Goal: Information Seeking & Learning: Check status

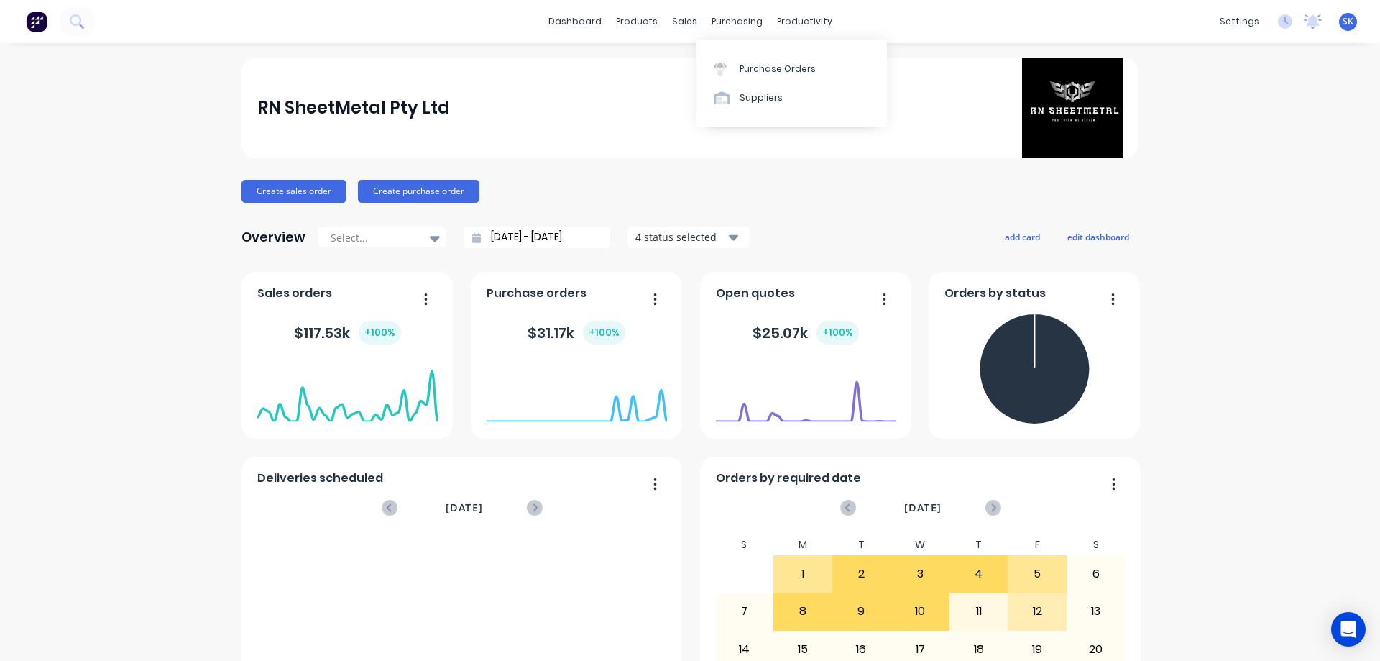
click at [732, 61] on link "Purchase Orders" at bounding box center [792, 68] width 190 height 29
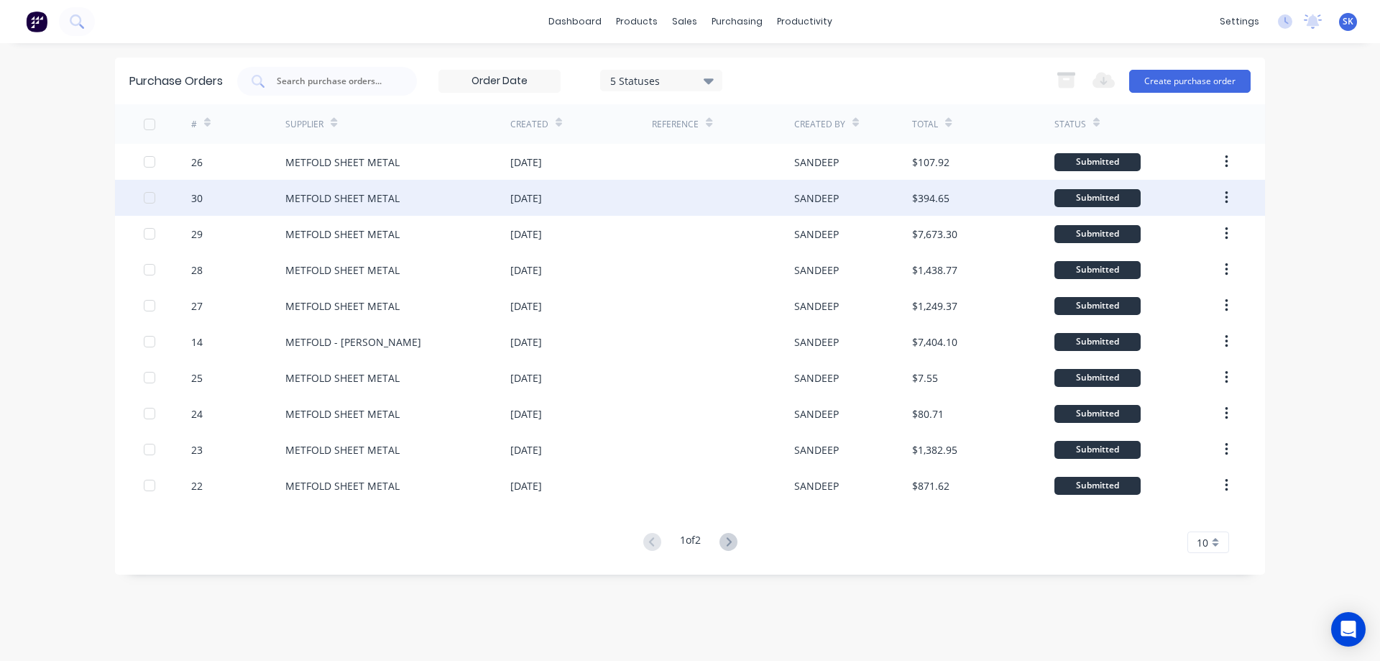
click at [722, 200] on div at bounding box center [723, 198] width 142 height 36
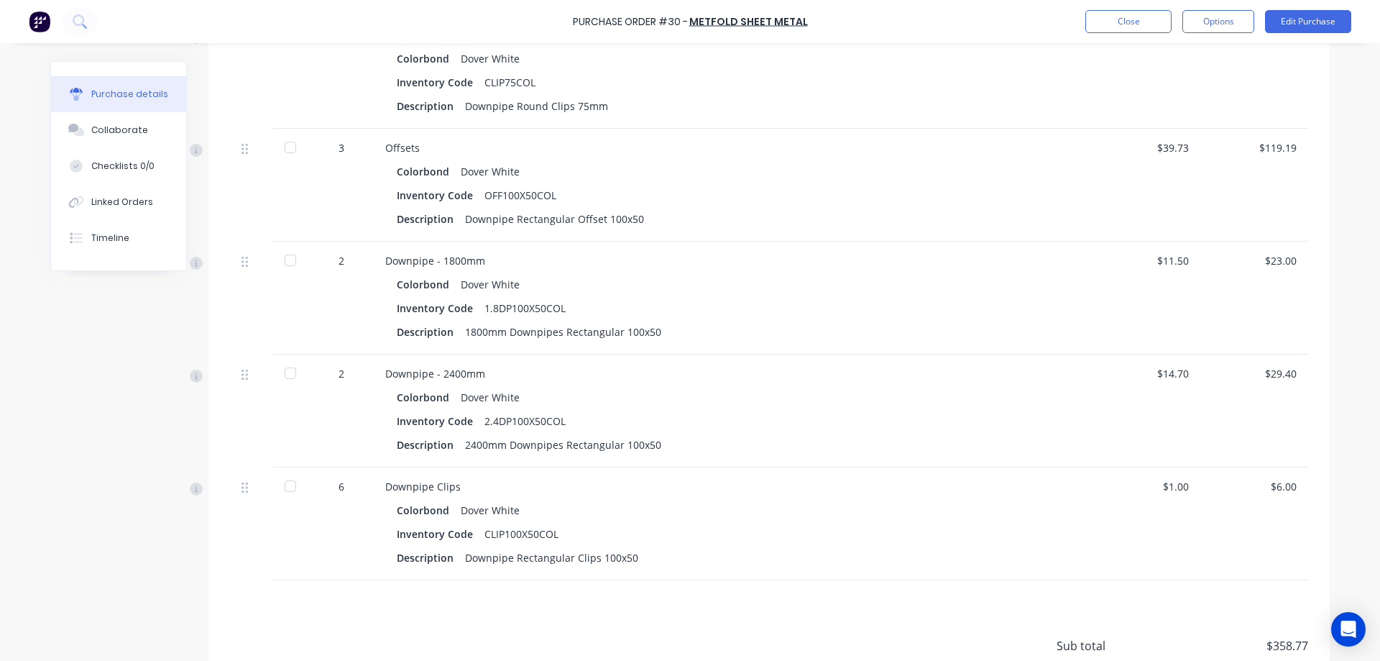
scroll to position [771, 0]
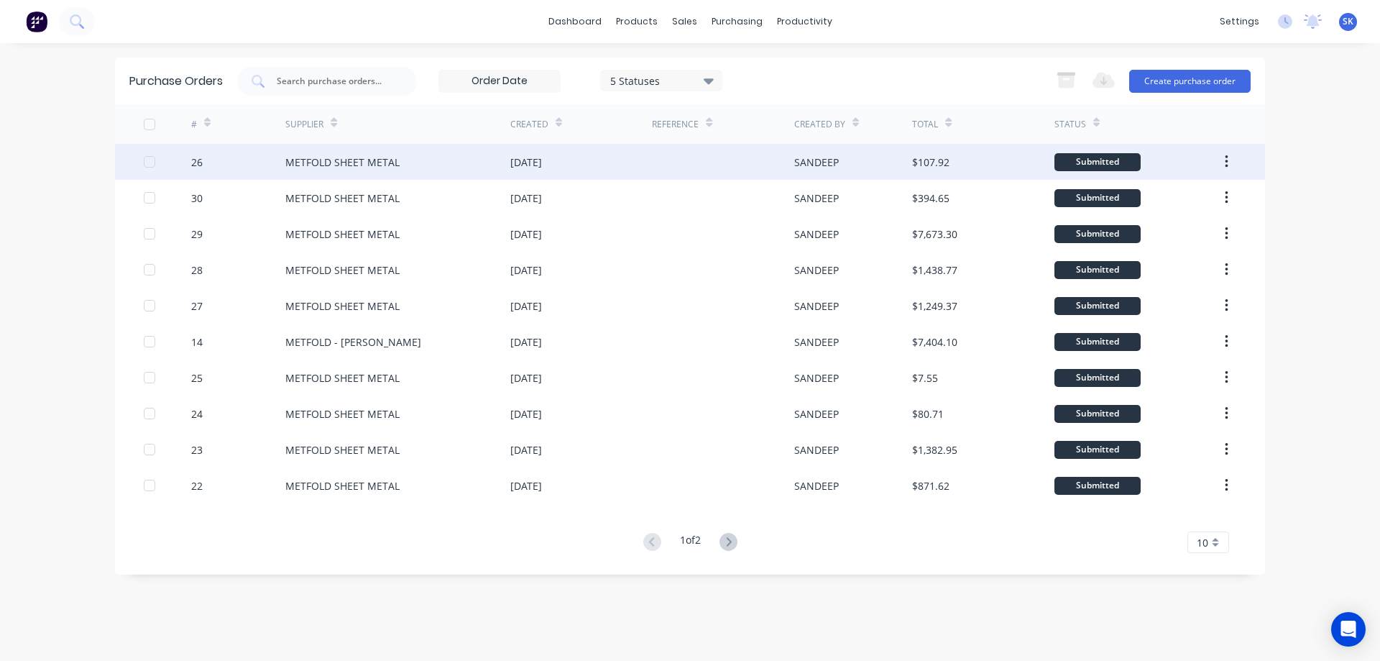
click at [559, 170] on div "[DATE]" at bounding box center [581, 162] width 142 height 36
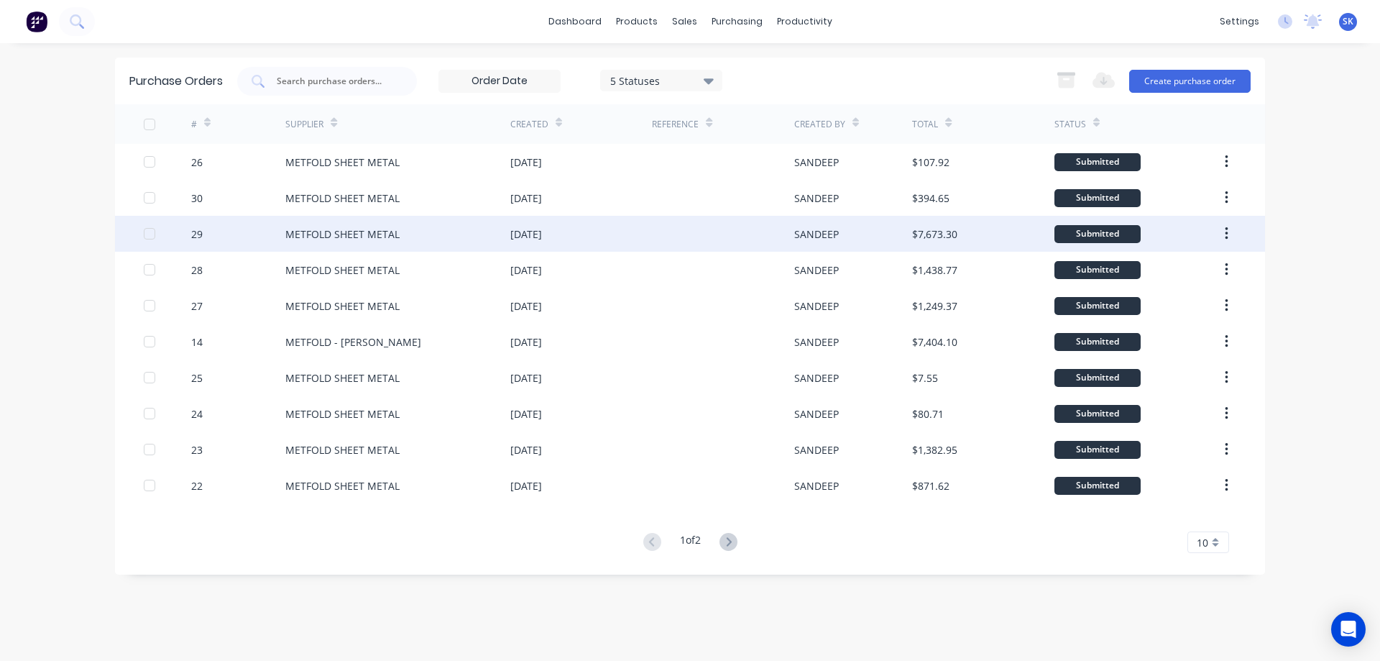
click at [525, 232] on div "[DATE]" at bounding box center [526, 233] width 32 height 15
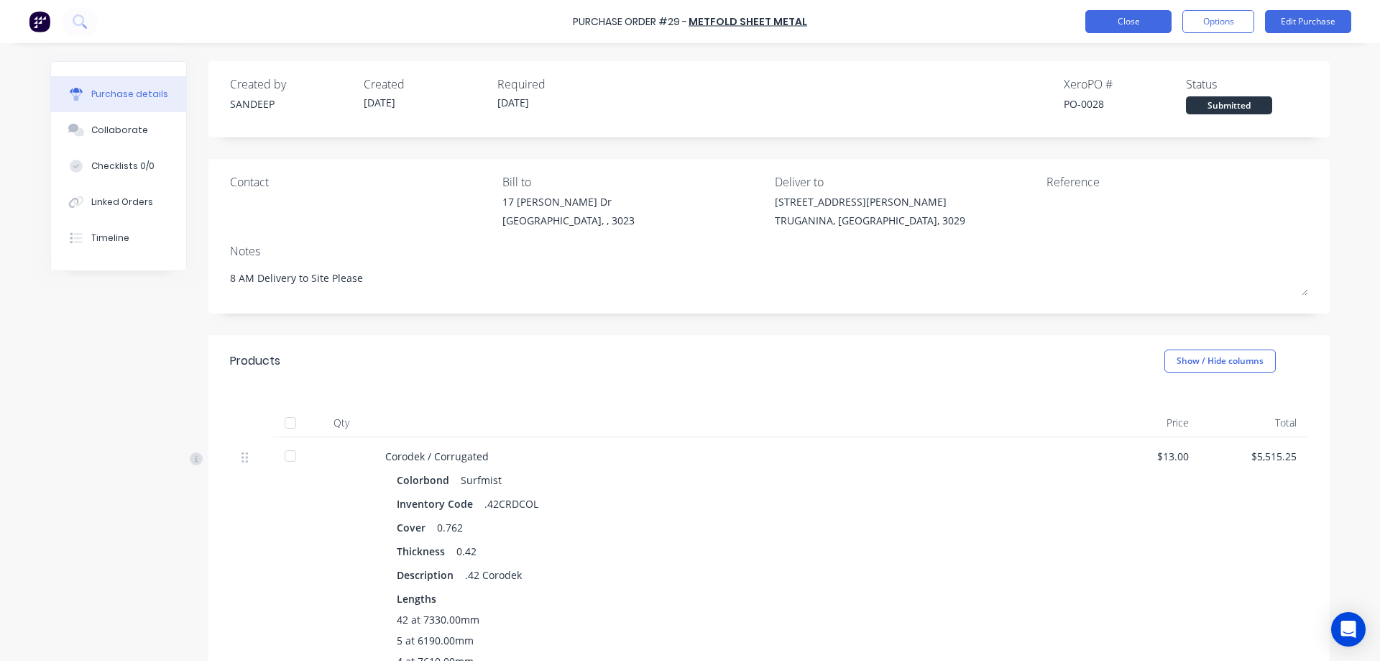
click at [1127, 19] on button "Close" at bounding box center [1128, 21] width 86 height 23
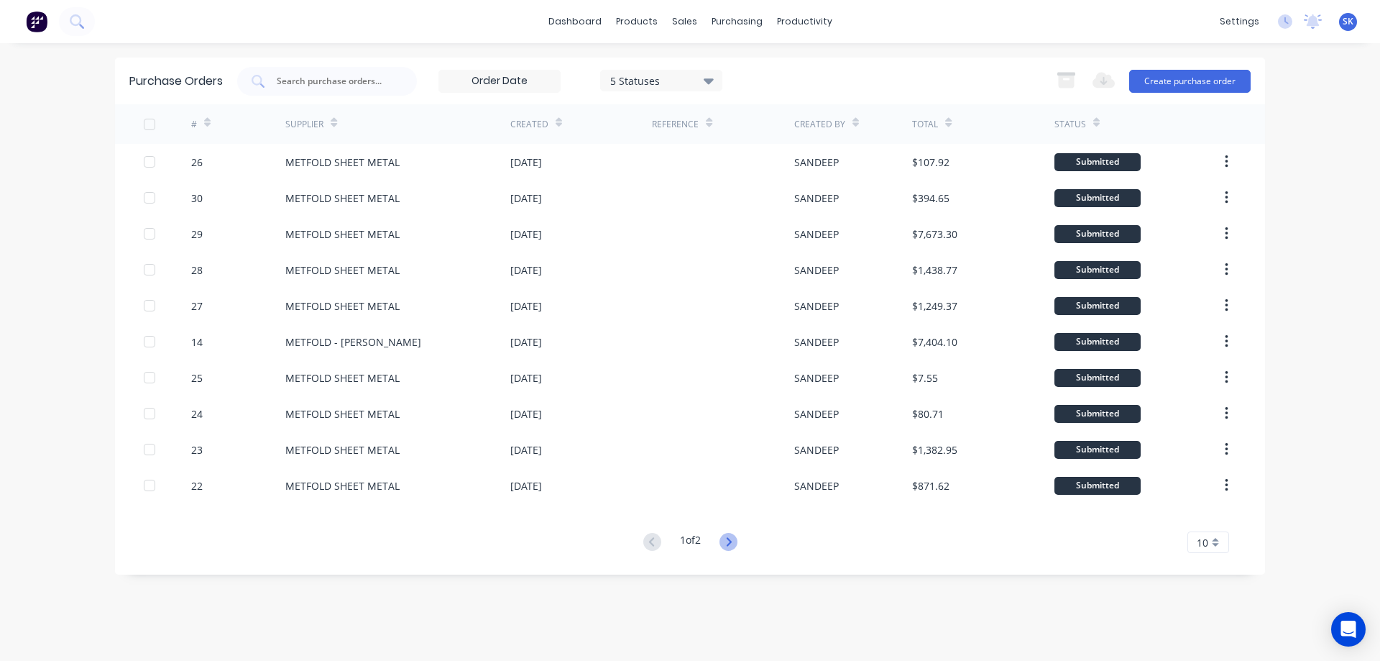
click at [730, 547] on icon at bounding box center [729, 542] width 18 height 18
click at [653, 543] on icon at bounding box center [652, 542] width 18 height 18
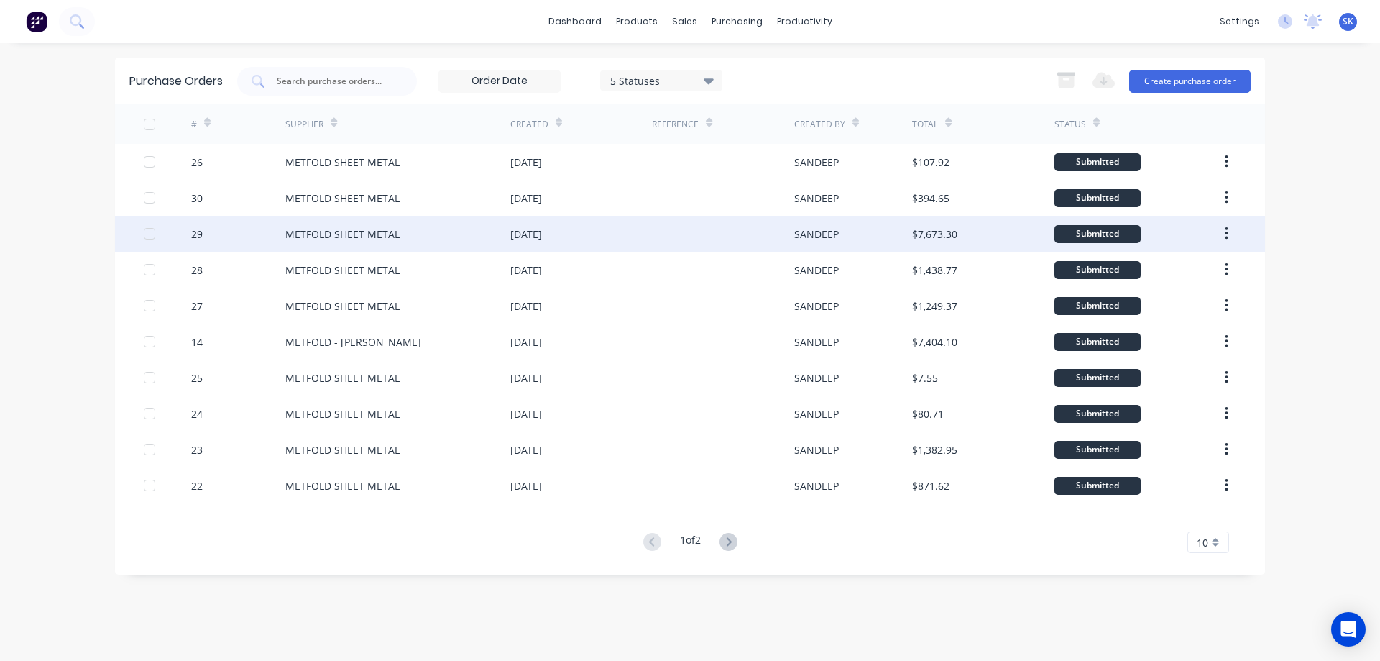
click at [802, 239] on div "SANDEEP" at bounding box center [816, 233] width 45 height 15
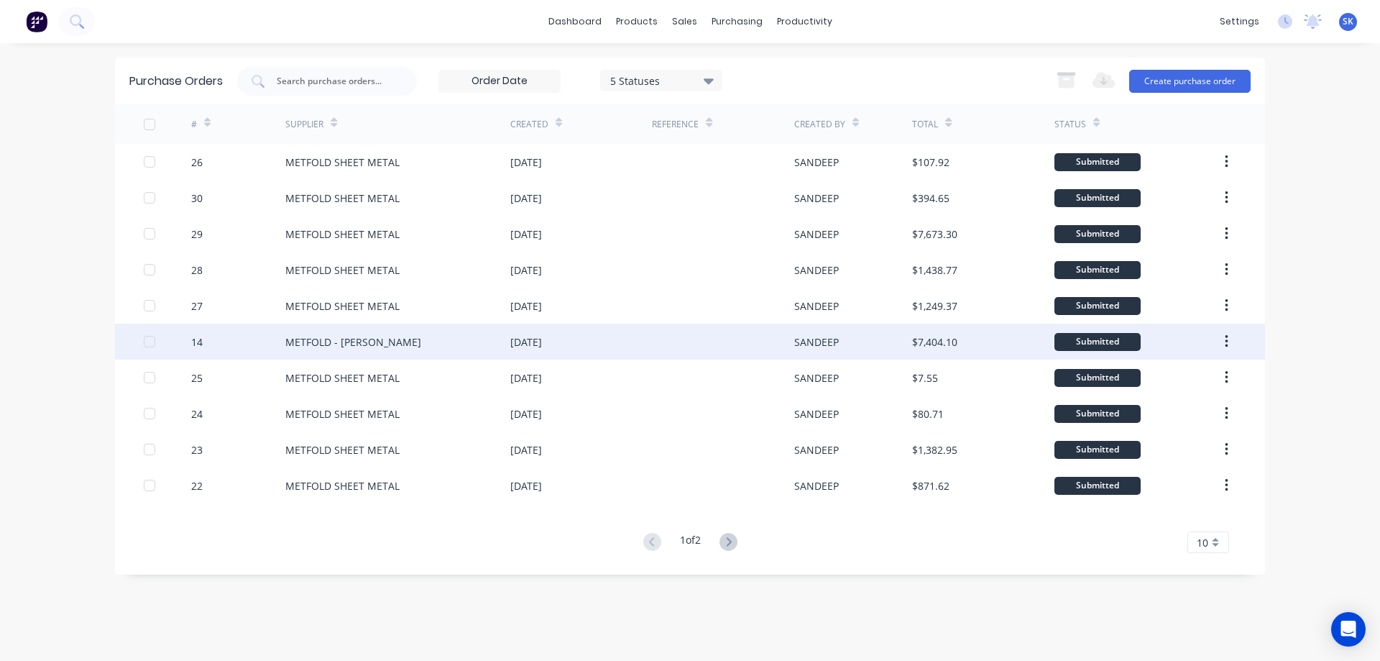
click at [690, 340] on div at bounding box center [723, 341] width 142 height 36
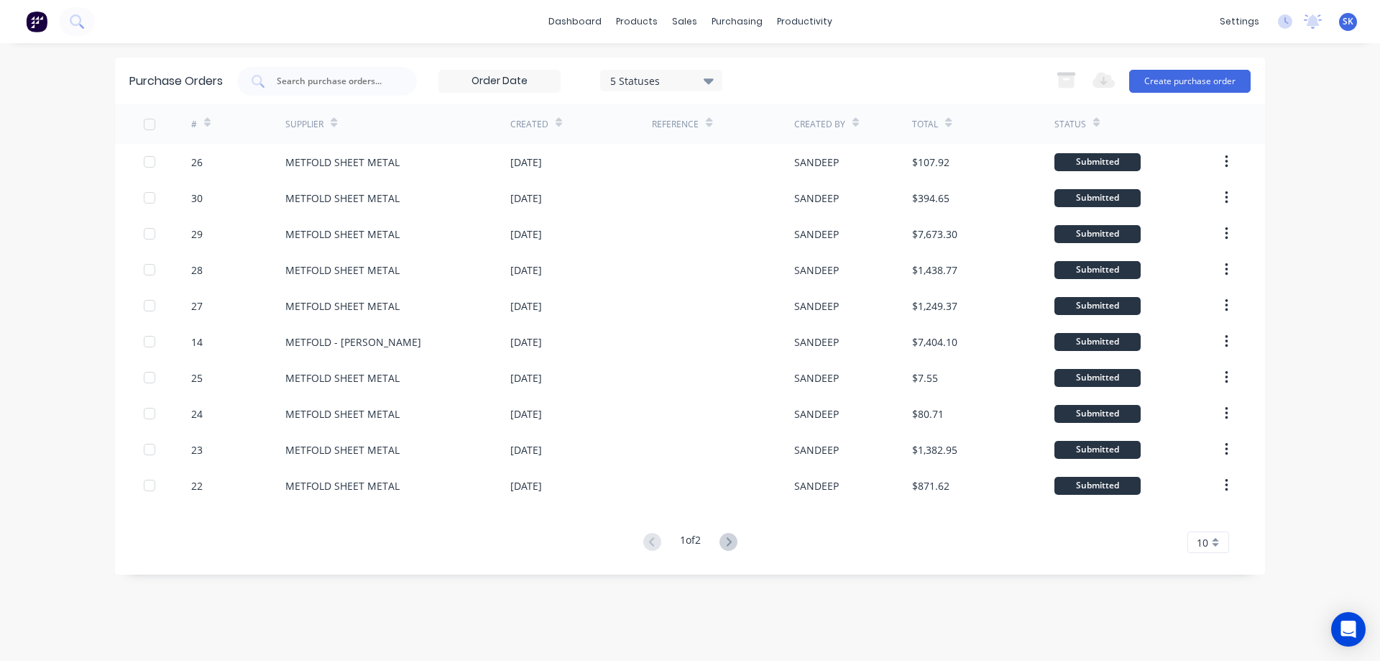
click at [737, 534] on button at bounding box center [728, 542] width 27 height 21
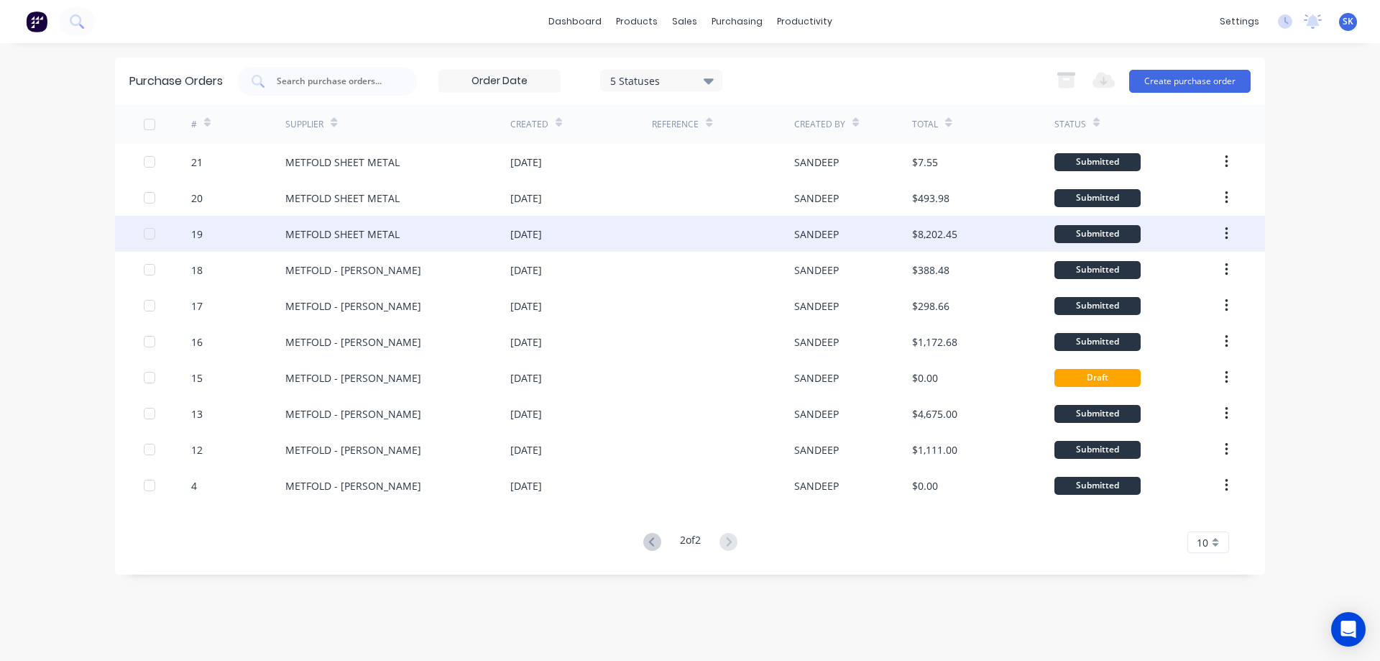
click at [848, 238] on div "SANDEEP" at bounding box center [853, 234] width 119 height 36
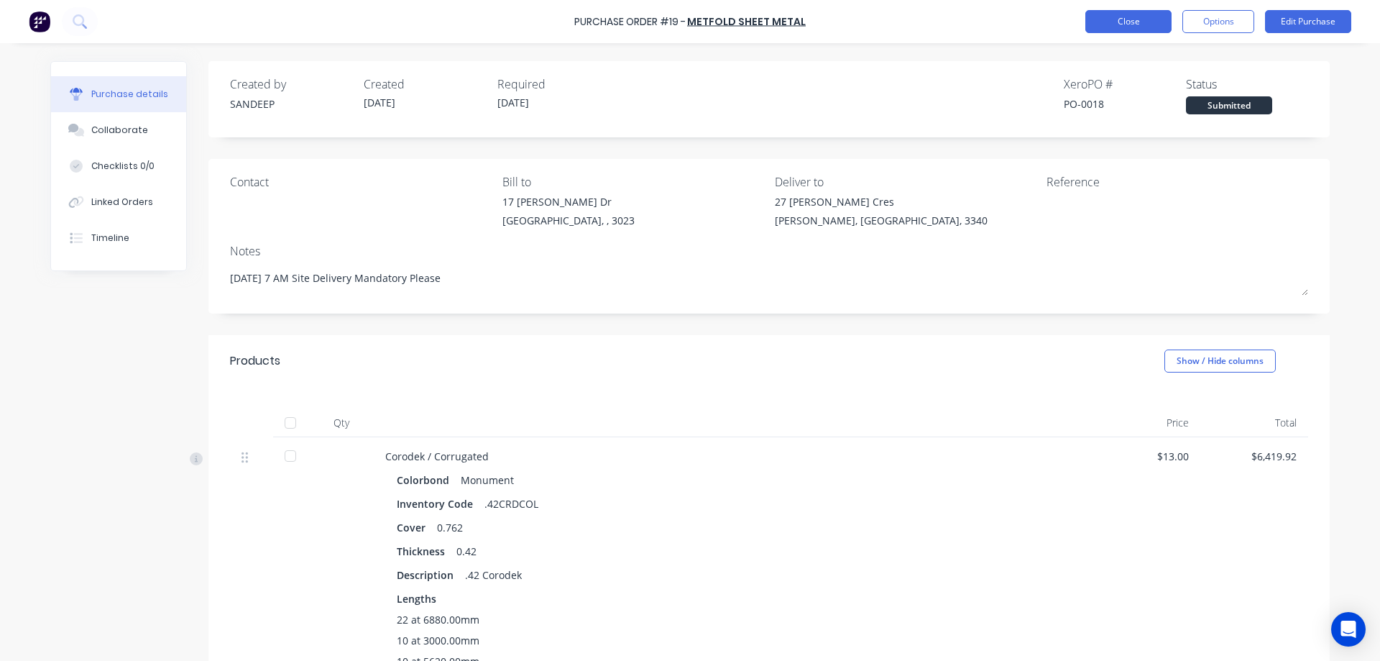
click at [1115, 32] on button "Close" at bounding box center [1128, 21] width 86 height 23
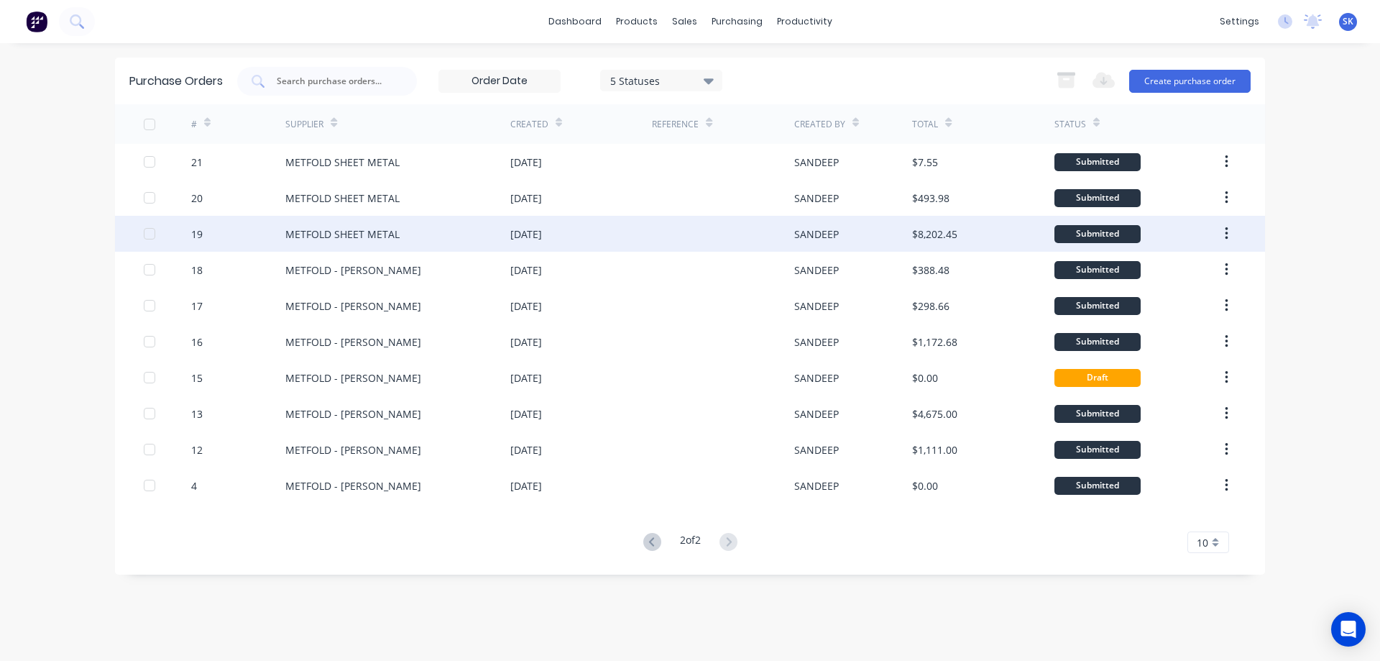
click at [587, 235] on div "[DATE]" at bounding box center [581, 234] width 142 height 36
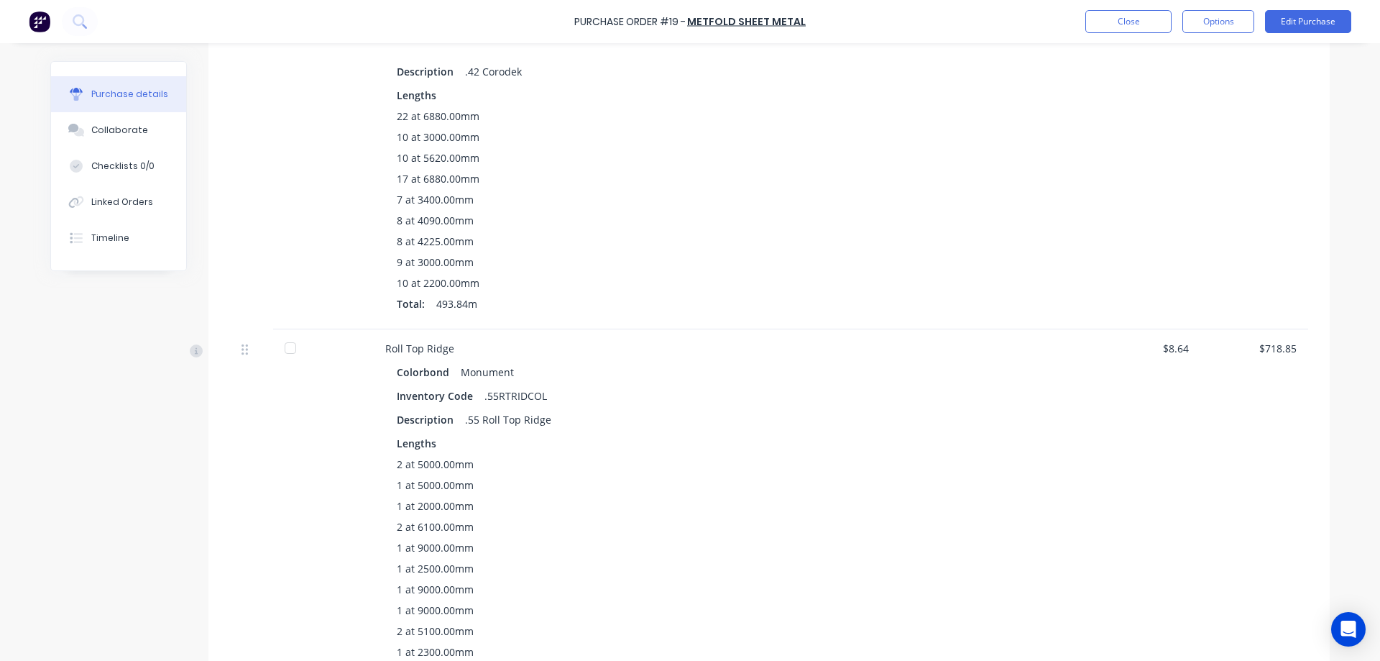
scroll to position [359, 0]
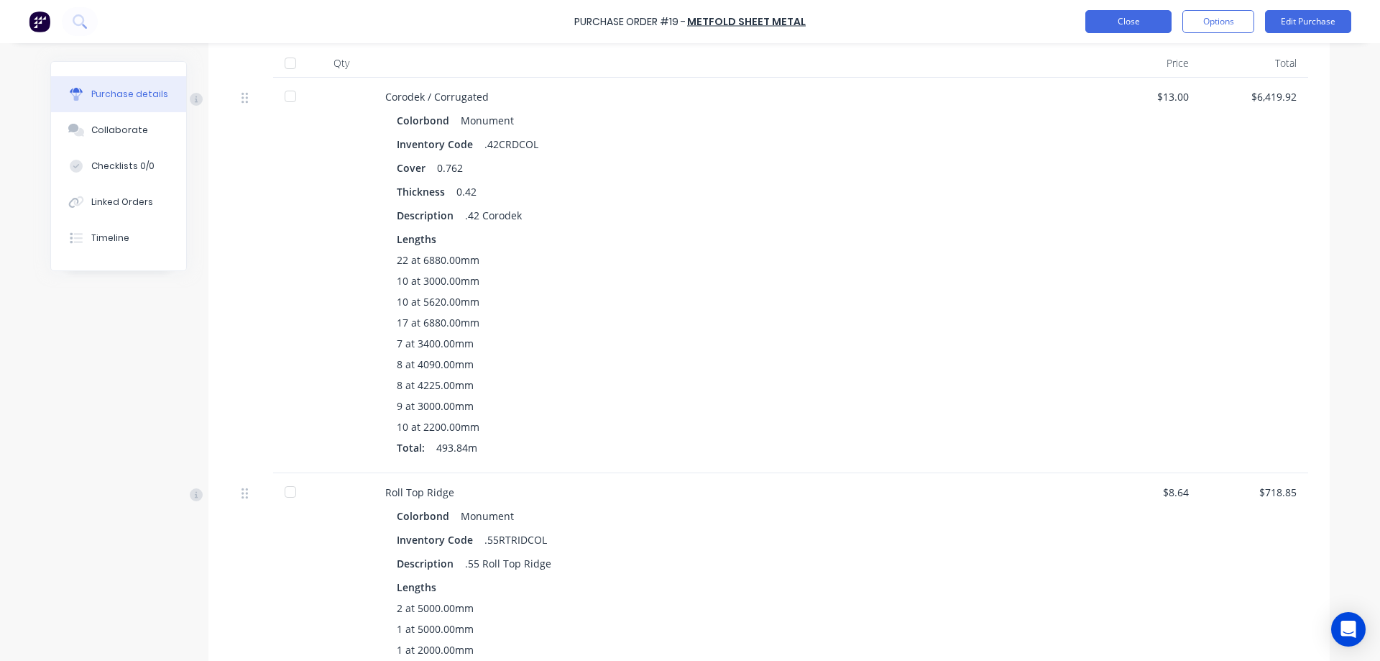
click at [1116, 19] on button "Close" at bounding box center [1128, 21] width 86 height 23
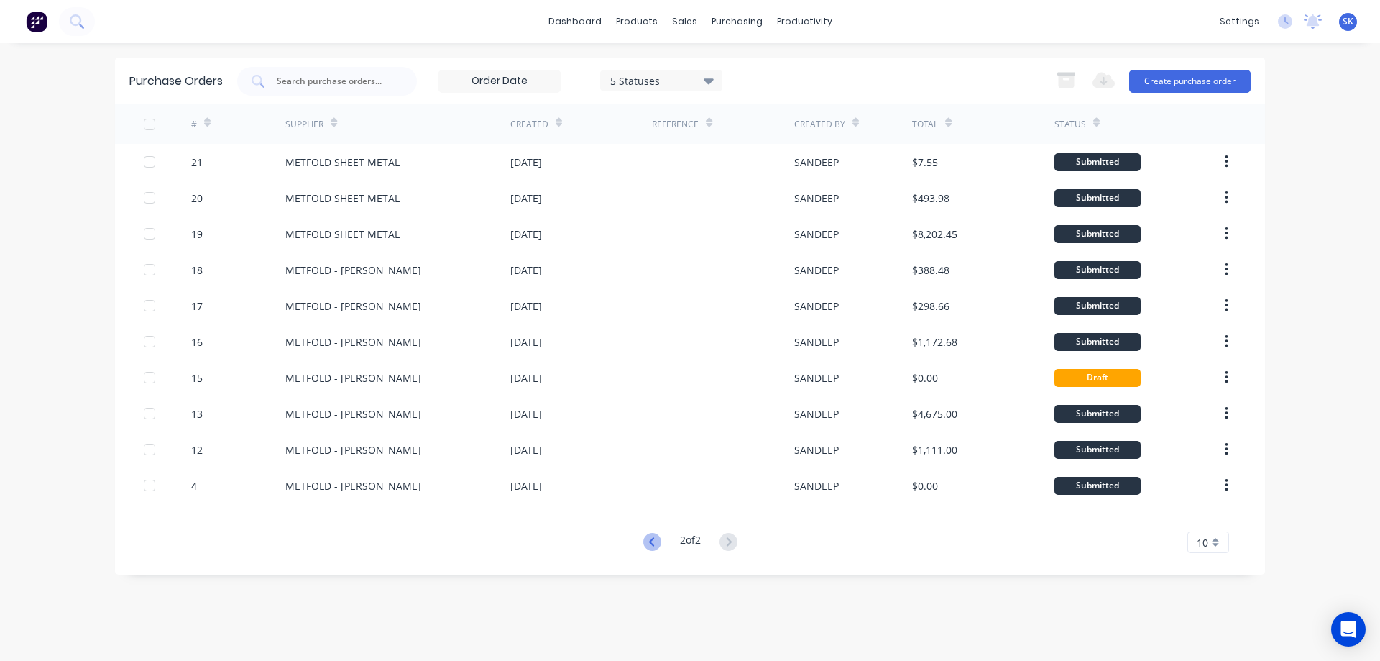
click at [657, 539] on icon at bounding box center [652, 542] width 18 height 18
click at [722, 535] on button at bounding box center [728, 542] width 27 height 21
click at [657, 541] on icon at bounding box center [652, 542] width 18 height 18
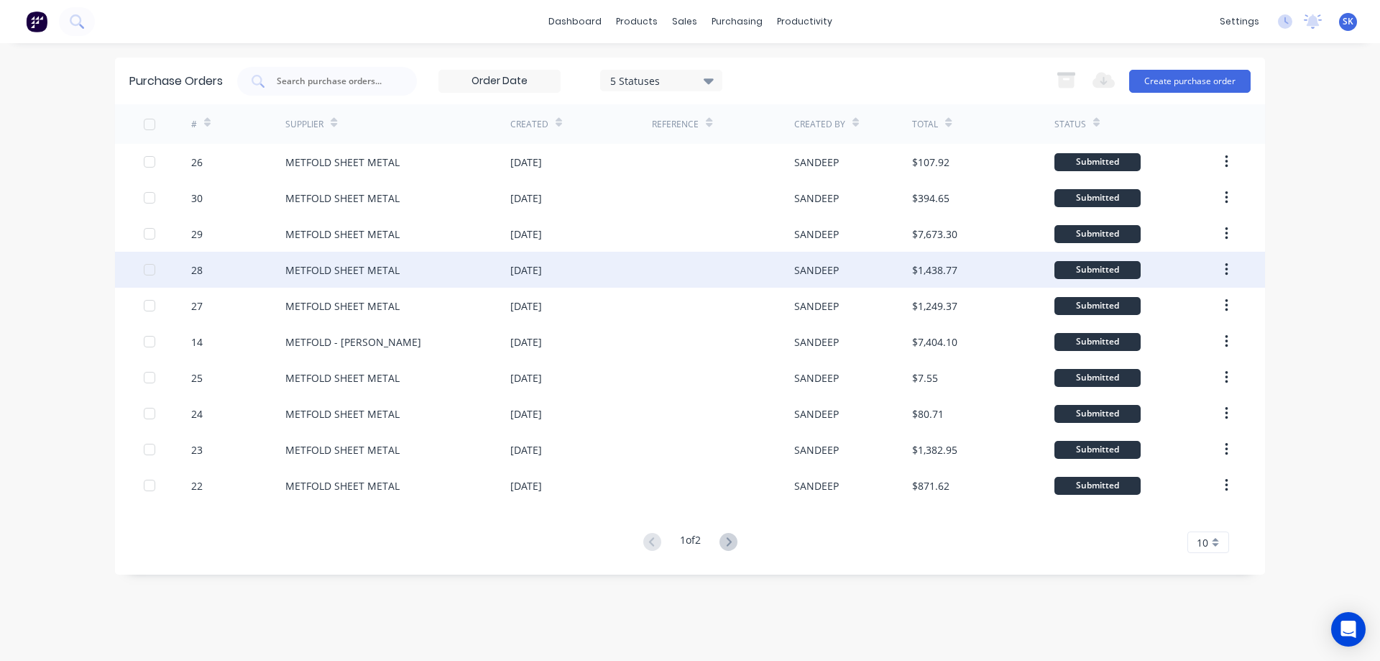
click at [608, 265] on div "[DATE]" at bounding box center [581, 270] width 142 height 36
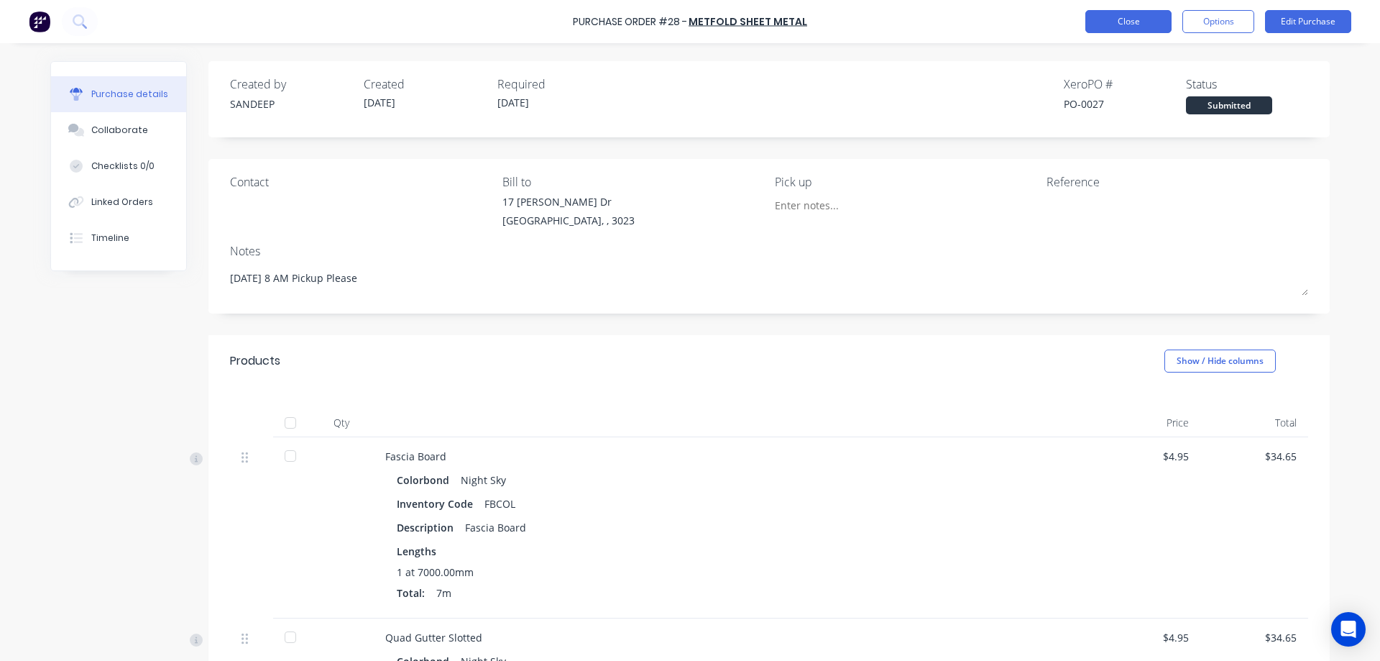
click at [1115, 29] on button "Close" at bounding box center [1128, 21] width 86 height 23
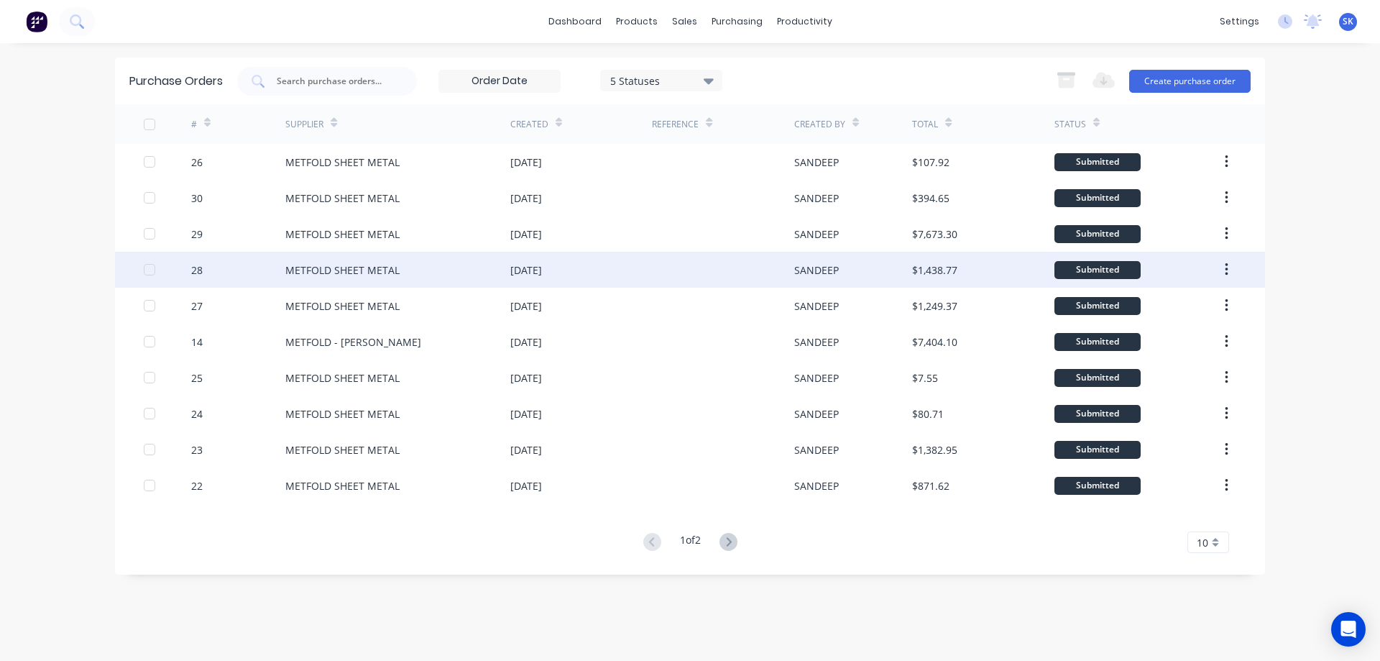
click at [642, 257] on div "[DATE]" at bounding box center [581, 270] width 142 height 36
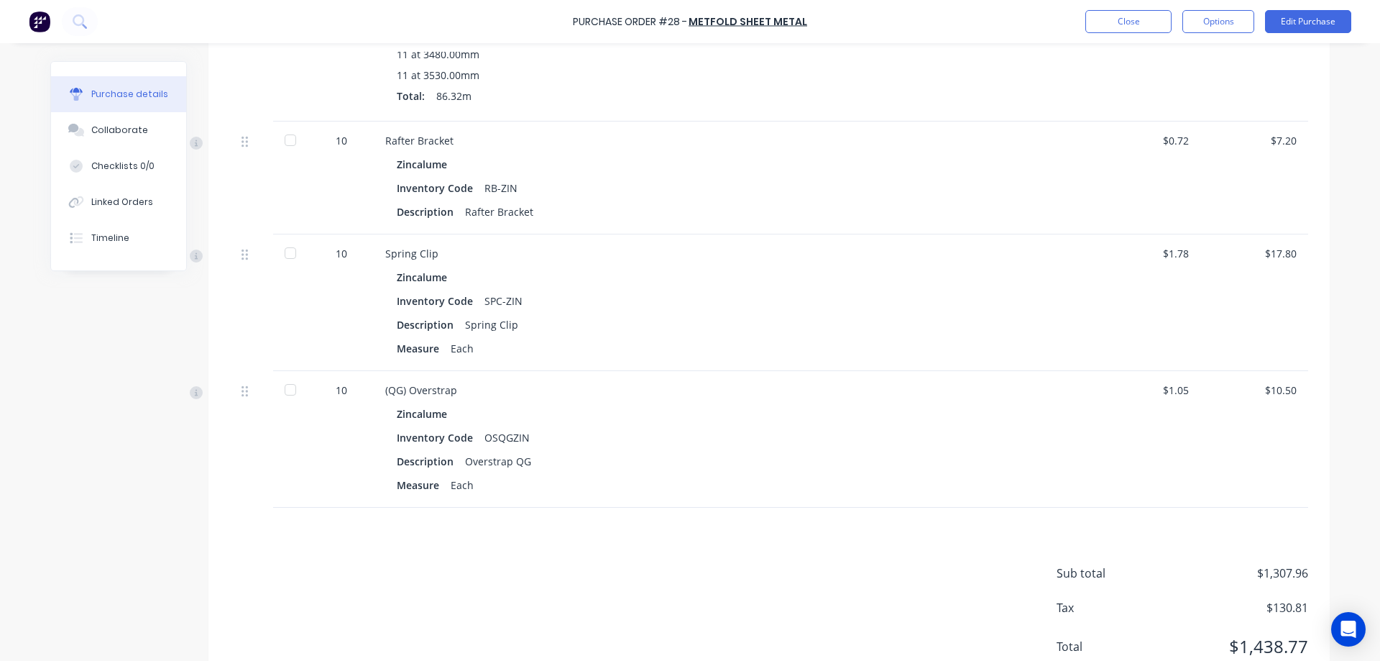
scroll to position [1475, 0]
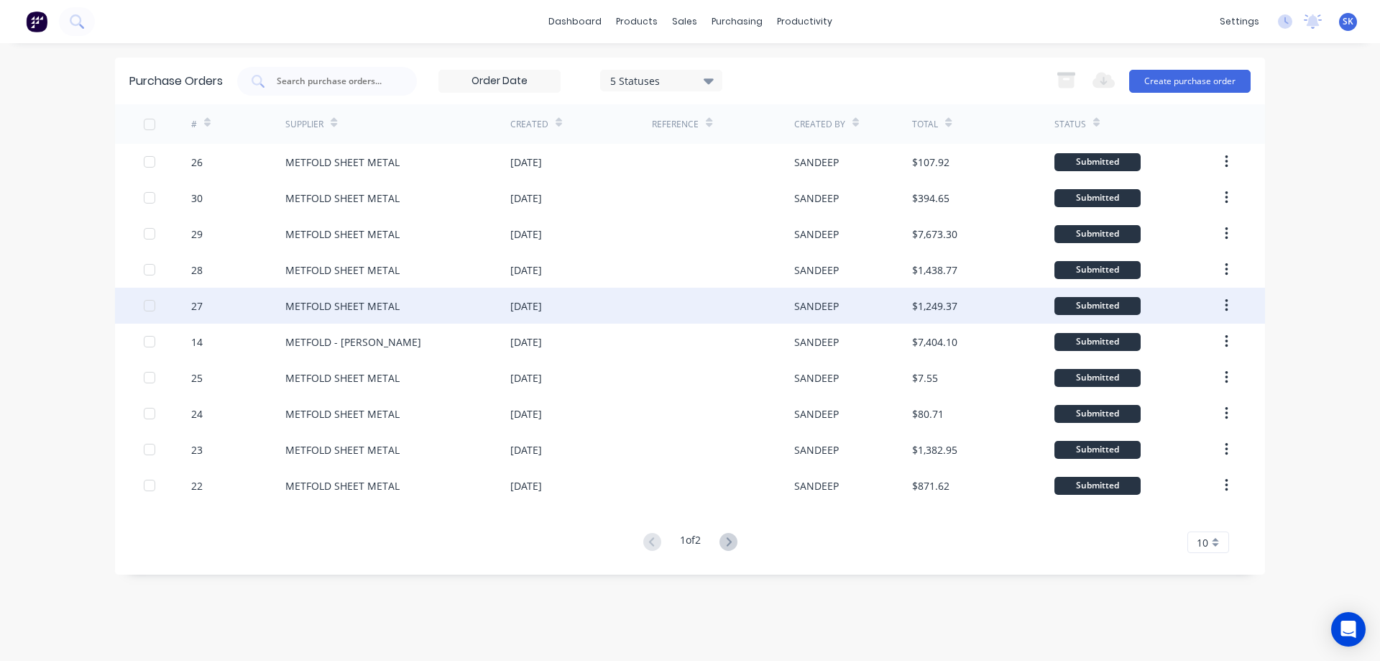
click at [582, 321] on div "[DATE]" at bounding box center [581, 306] width 142 height 36
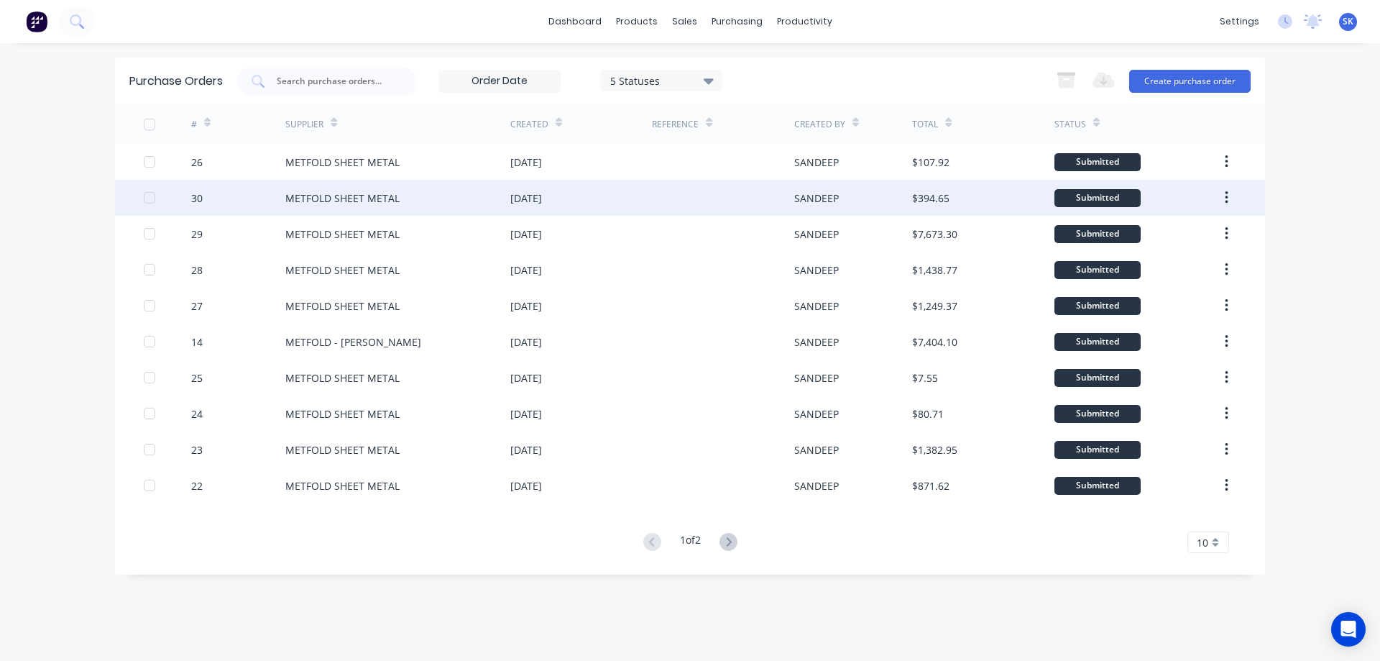
click at [542, 203] on div "[DATE]" at bounding box center [526, 197] width 32 height 15
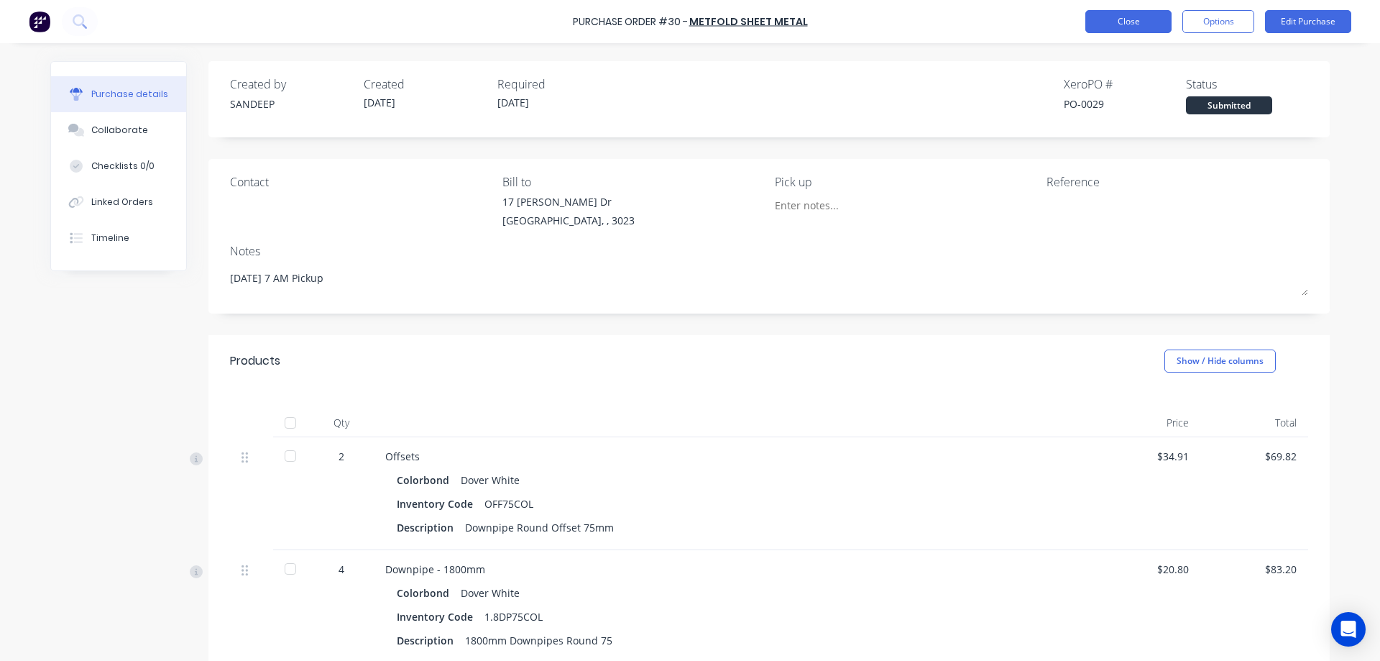
click at [1100, 16] on button "Close" at bounding box center [1128, 21] width 86 height 23
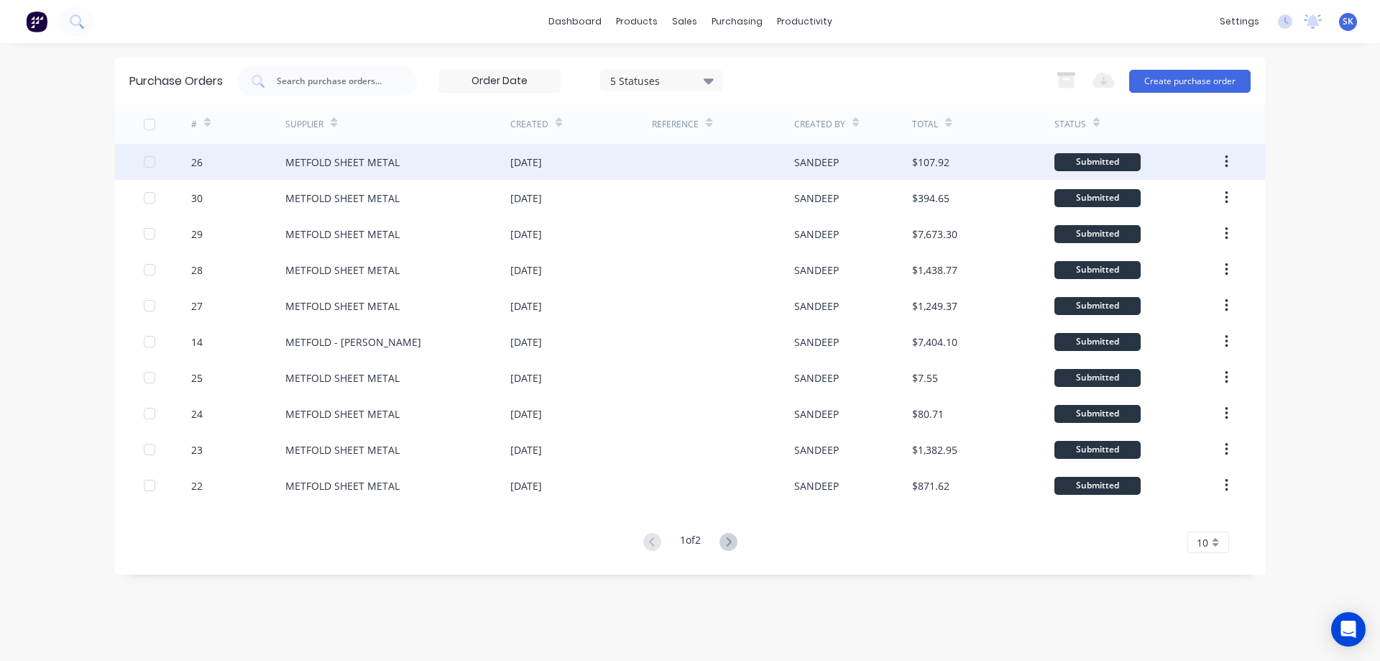
click at [628, 166] on div "[DATE]" at bounding box center [581, 162] width 142 height 36
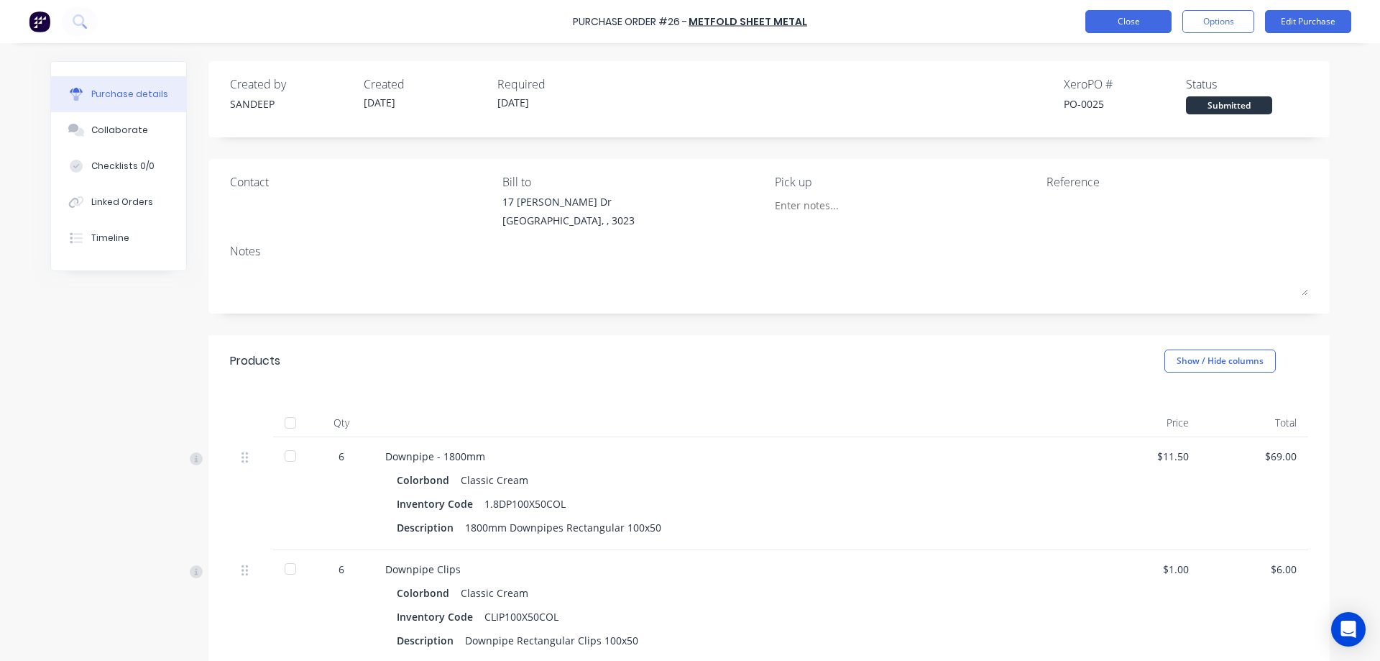
click at [1132, 31] on button "Close" at bounding box center [1128, 21] width 86 height 23
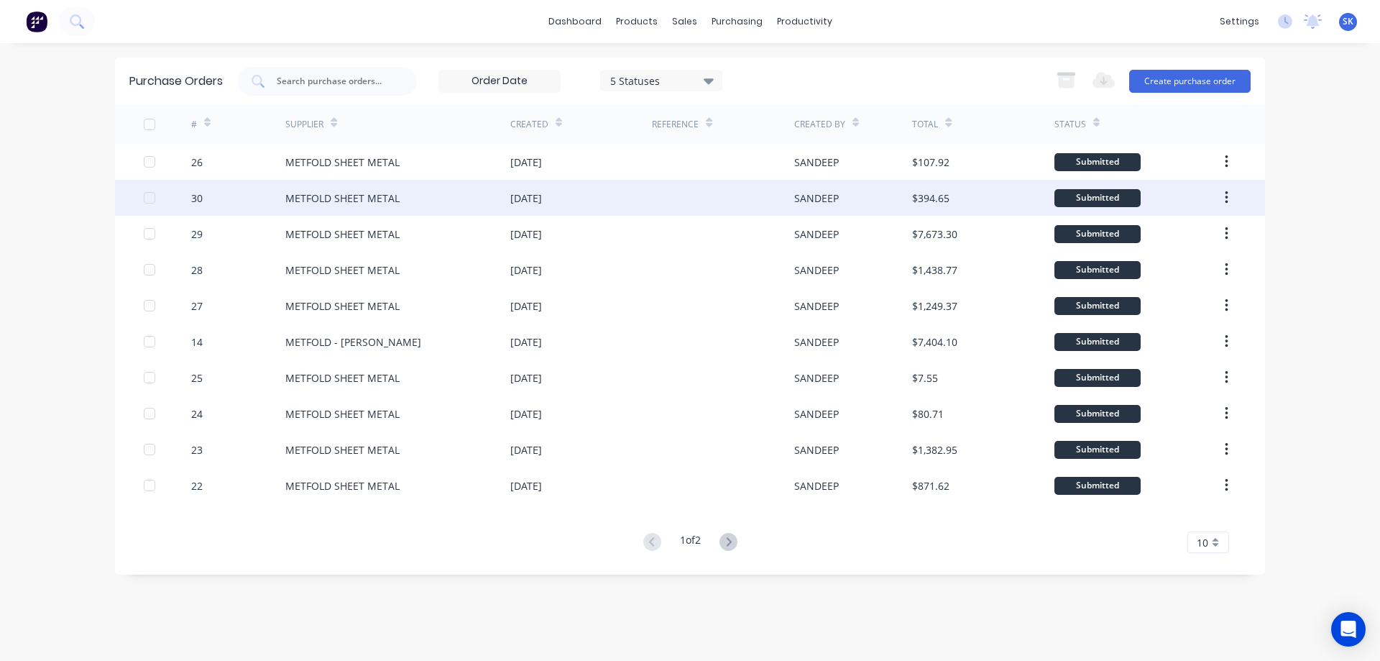
click at [675, 207] on div at bounding box center [723, 198] width 142 height 36
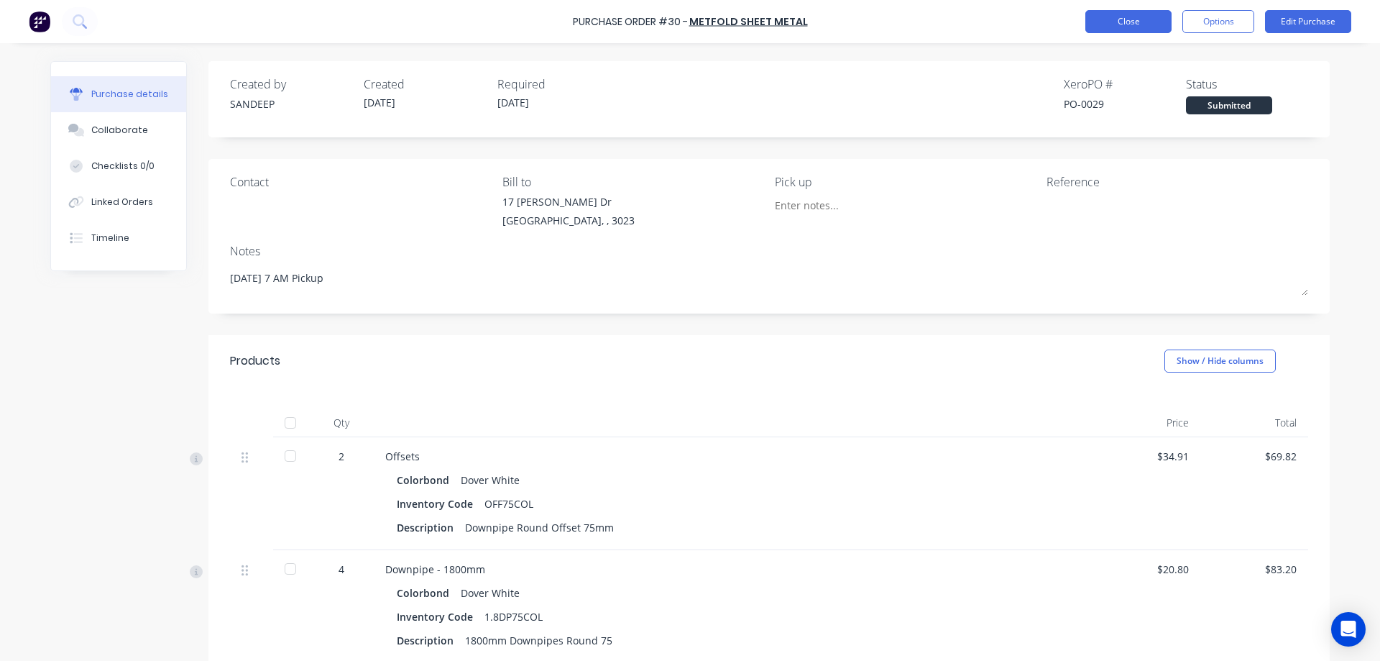
click at [1144, 22] on button "Close" at bounding box center [1128, 21] width 86 height 23
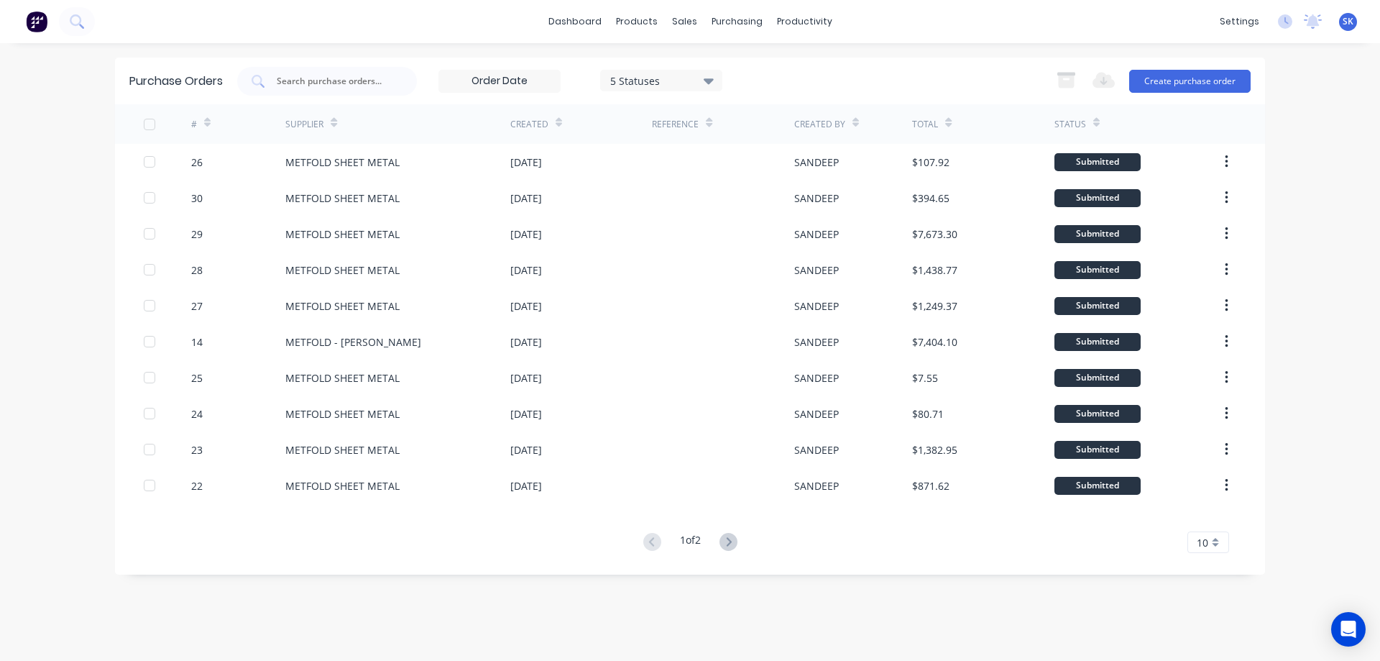
click at [31, 27] on img at bounding box center [37, 22] width 22 height 22
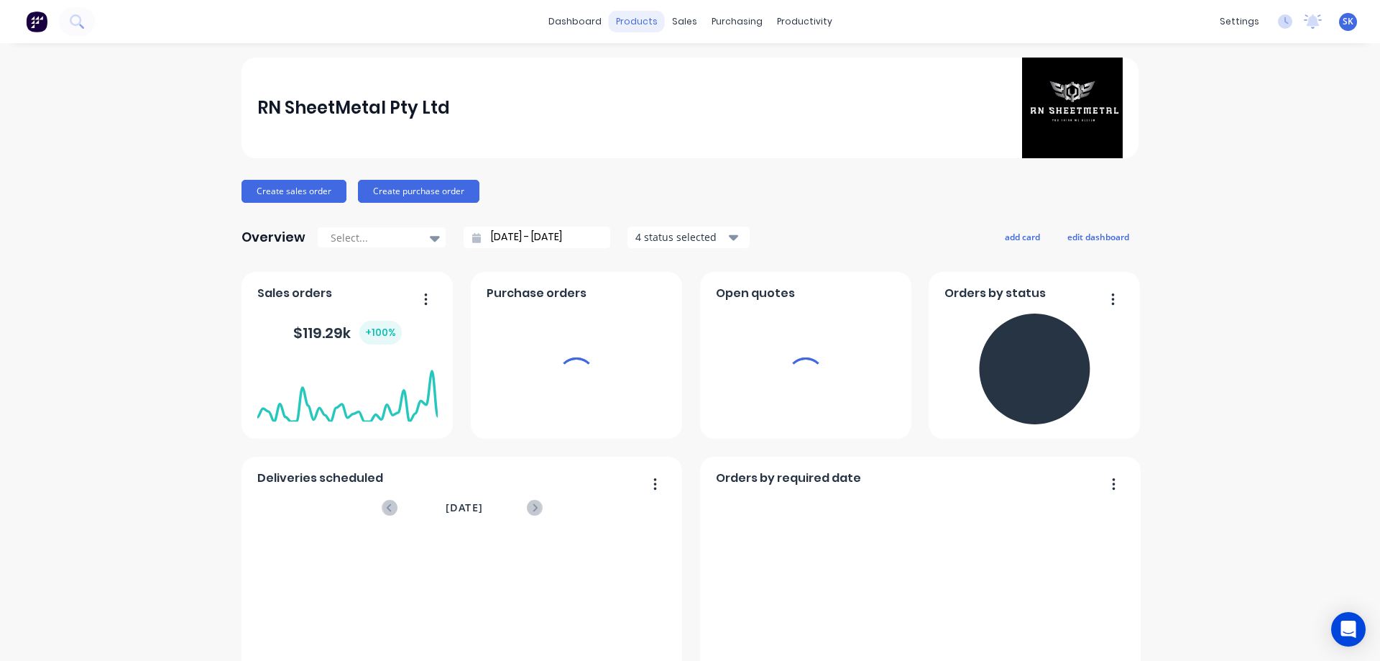
click at [633, 26] on div "products" at bounding box center [637, 22] width 56 height 22
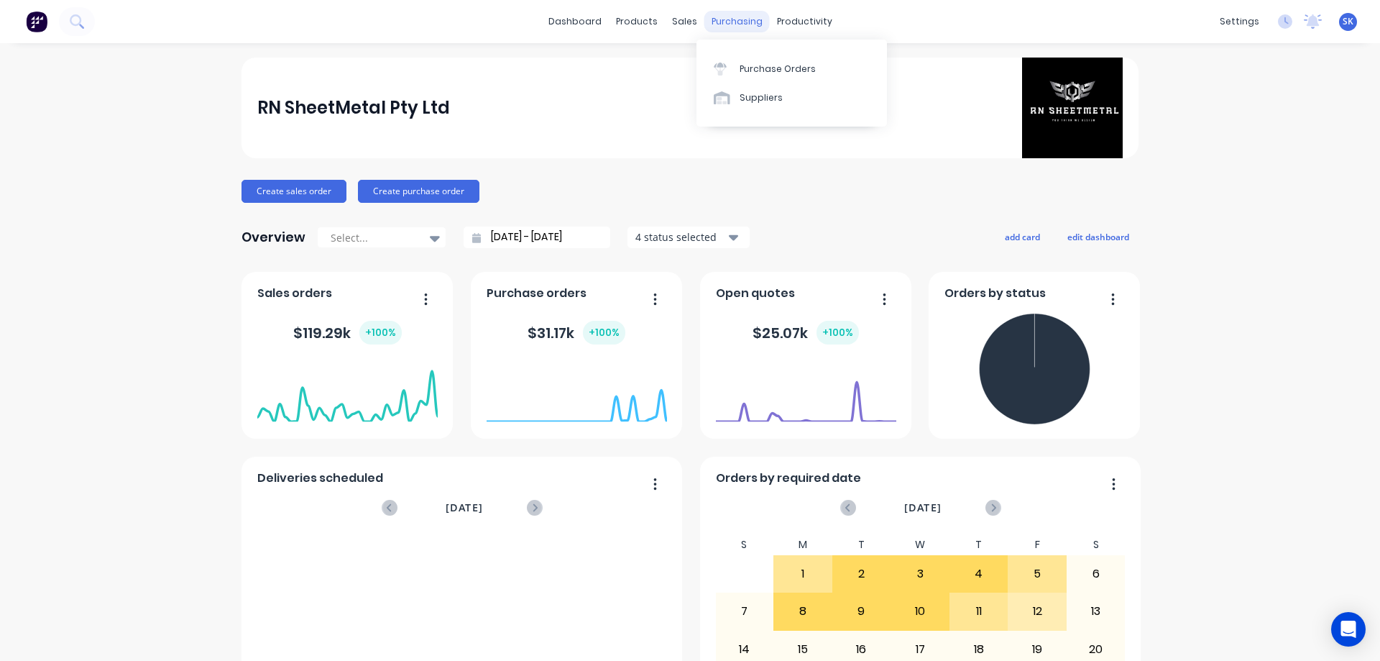
click at [710, 24] on div "purchasing" at bounding box center [736, 22] width 65 height 22
click at [752, 61] on link "Purchase Orders" at bounding box center [792, 68] width 190 height 29
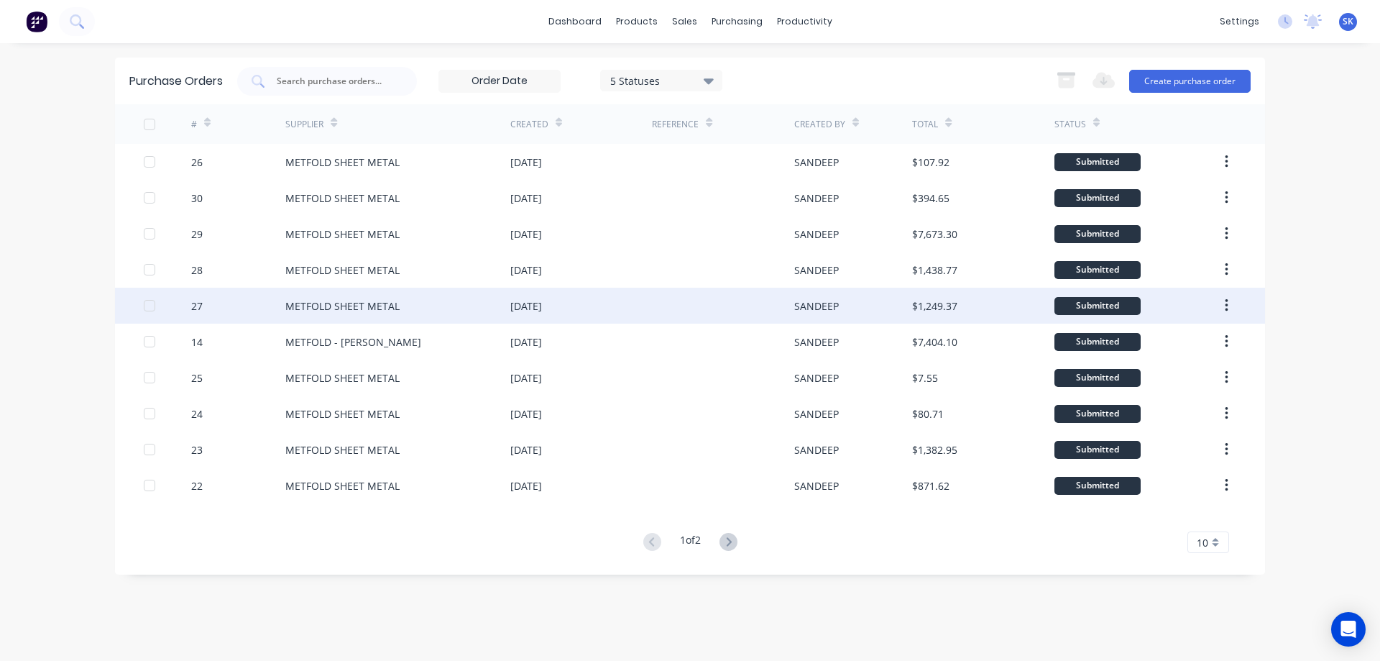
click at [647, 305] on div "[DATE]" at bounding box center [581, 306] width 142 height 36
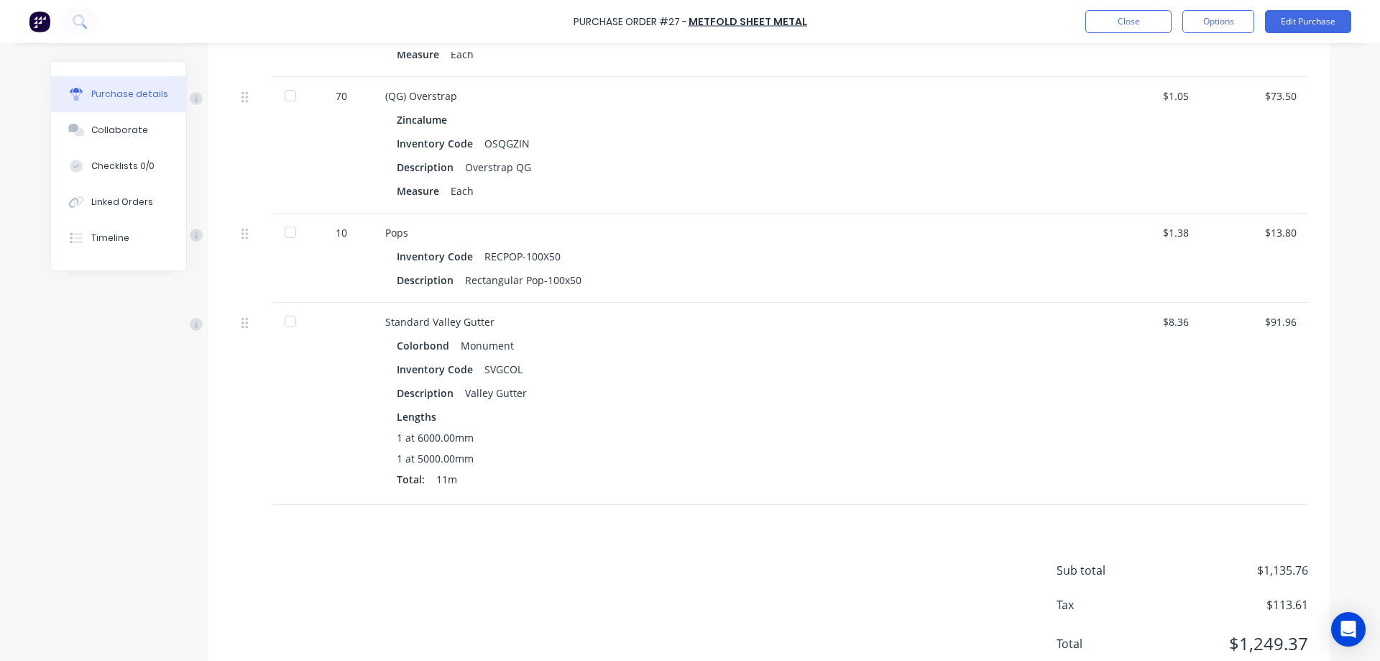
scroll to position [2414, 0]
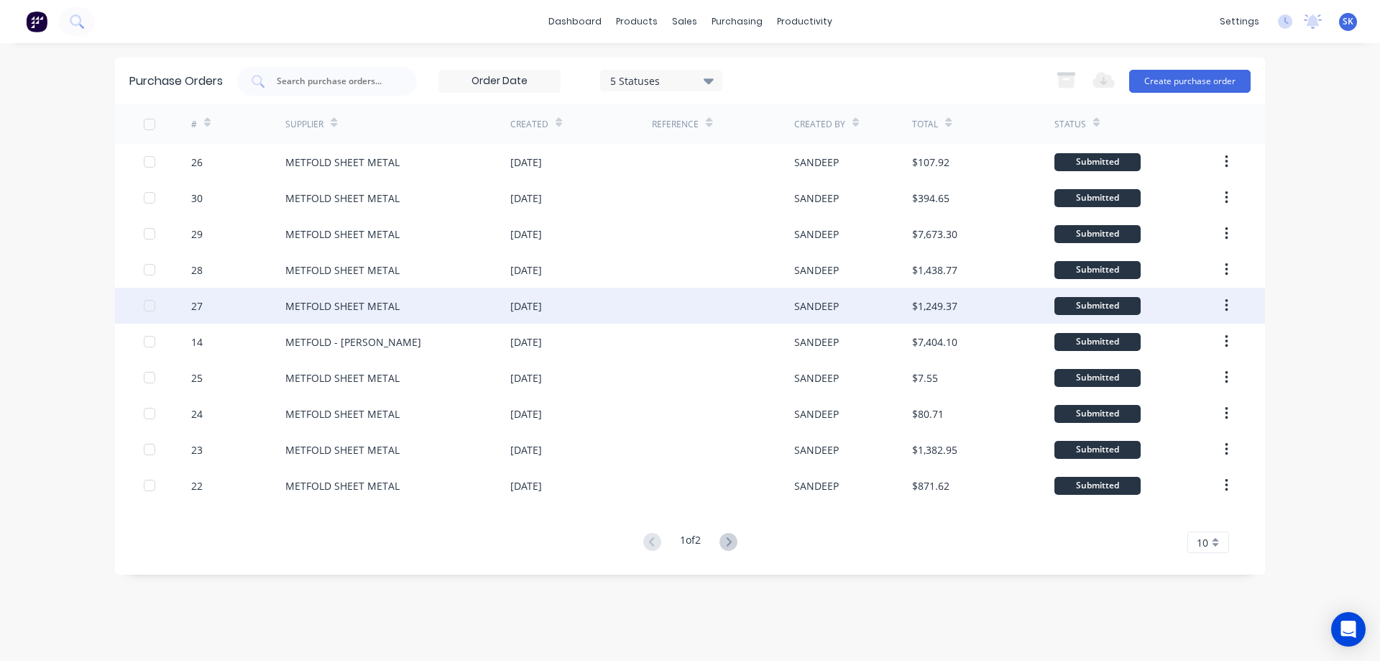
click at [412, 303] on div "METFOLD SHEET METAL" at bounding box center [397, 306] width 225 height 36
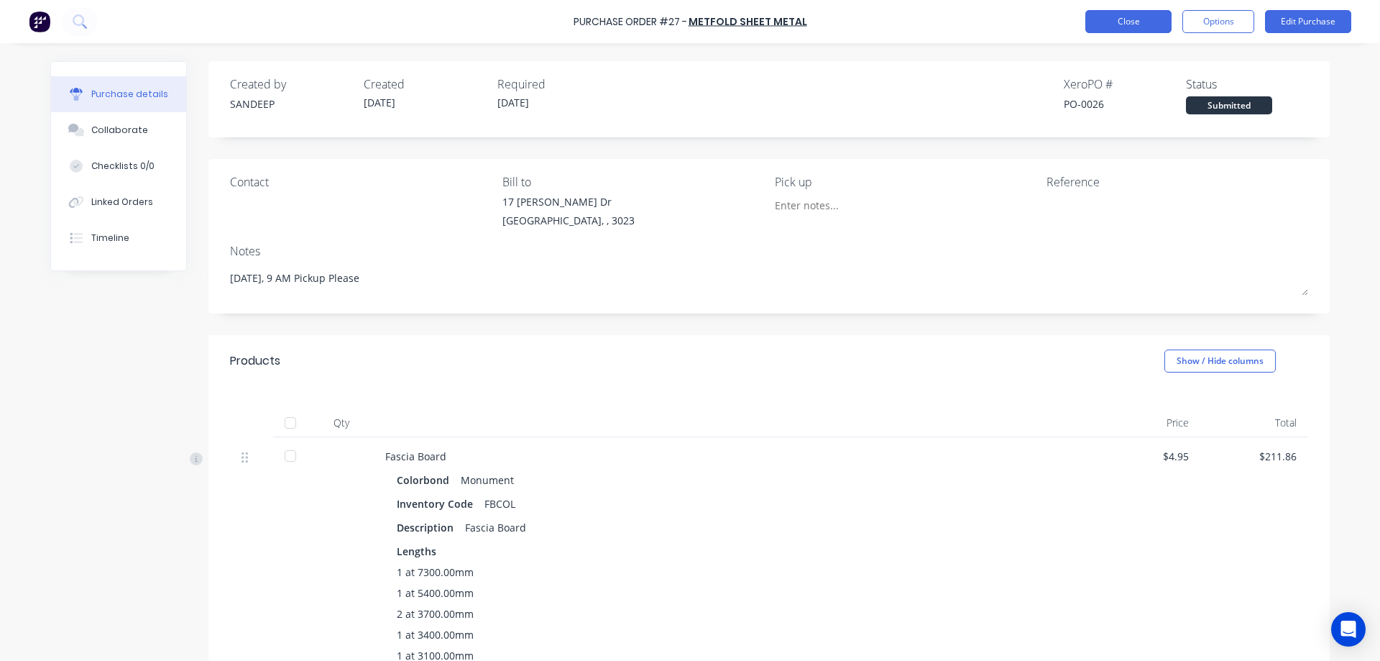
click at [1120, 21] on button "Close" at bounding box center [1128, 21] width 86 height 23
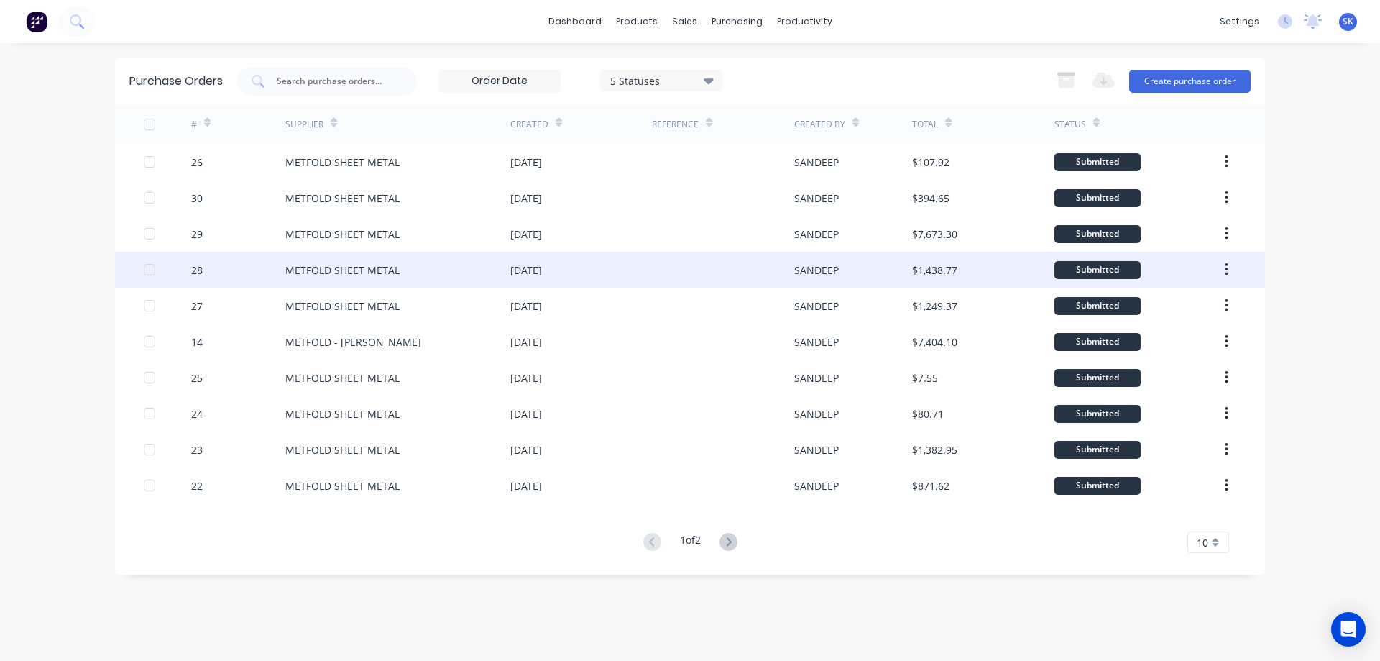
click at [479, 267] on div "METFOLD SHEET METAL" at bounding box center [397, 270] width 225 height 36
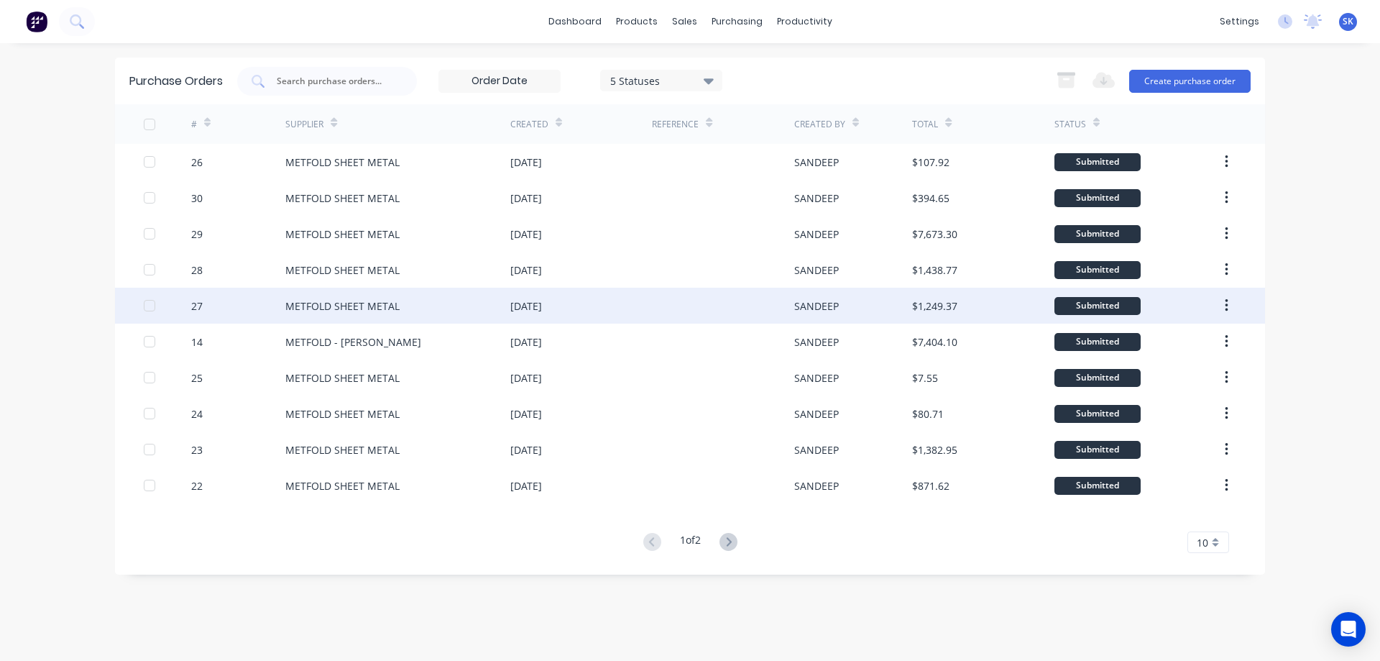
click at [651, 304] on div "[DATE]" at bounding box center [581, 306] width 142 height 36
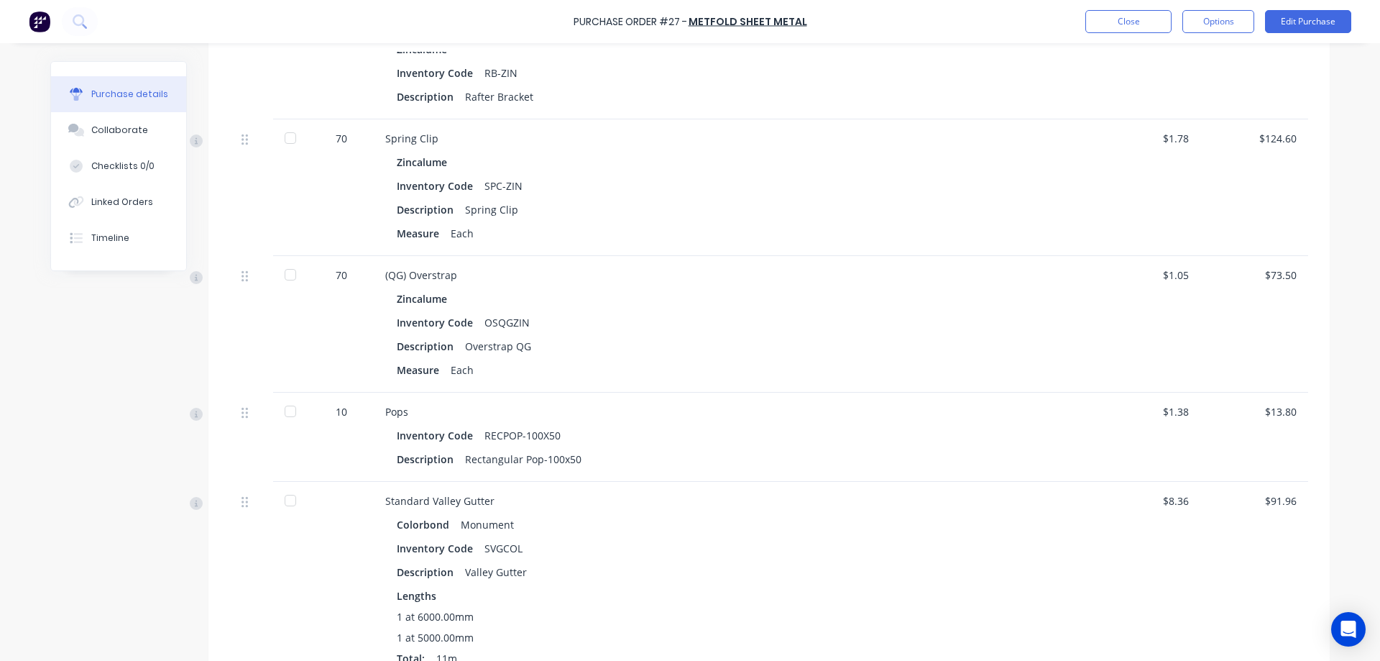
scroll to position [2414, 0]
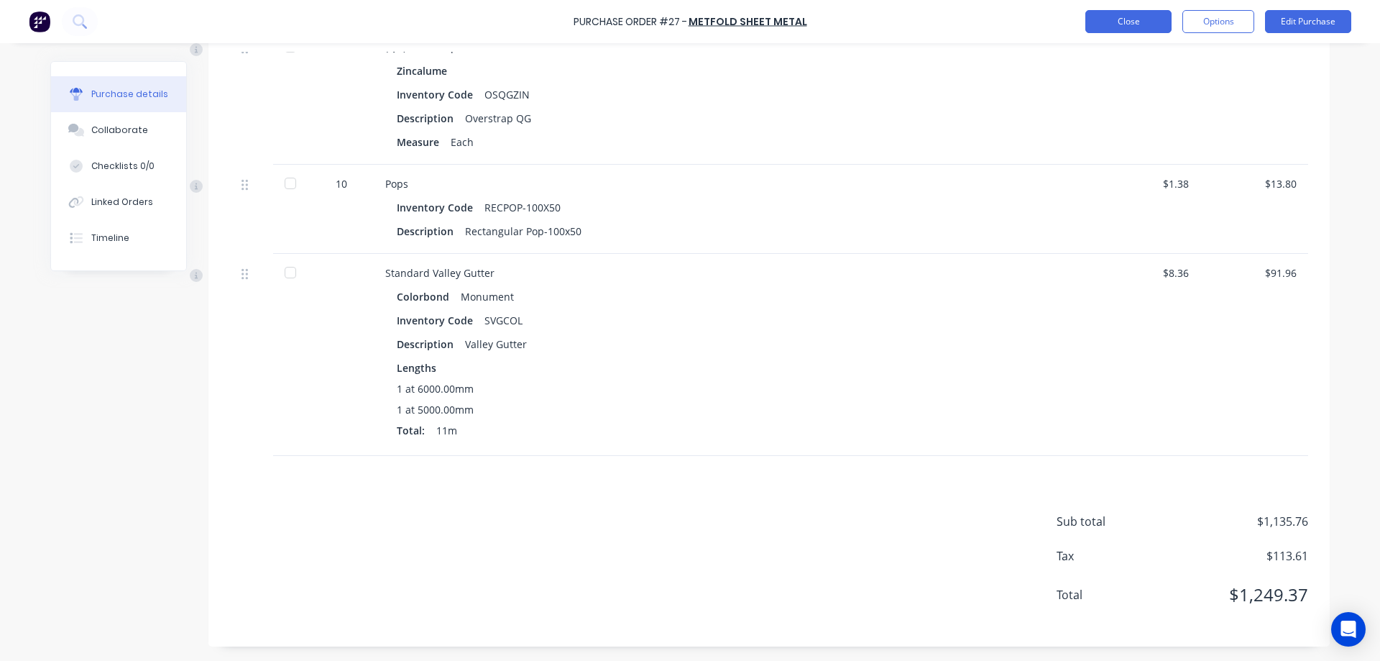
click at [1155, 16] on button "Close" at bounding box center [1128, 21] width 86 height 23
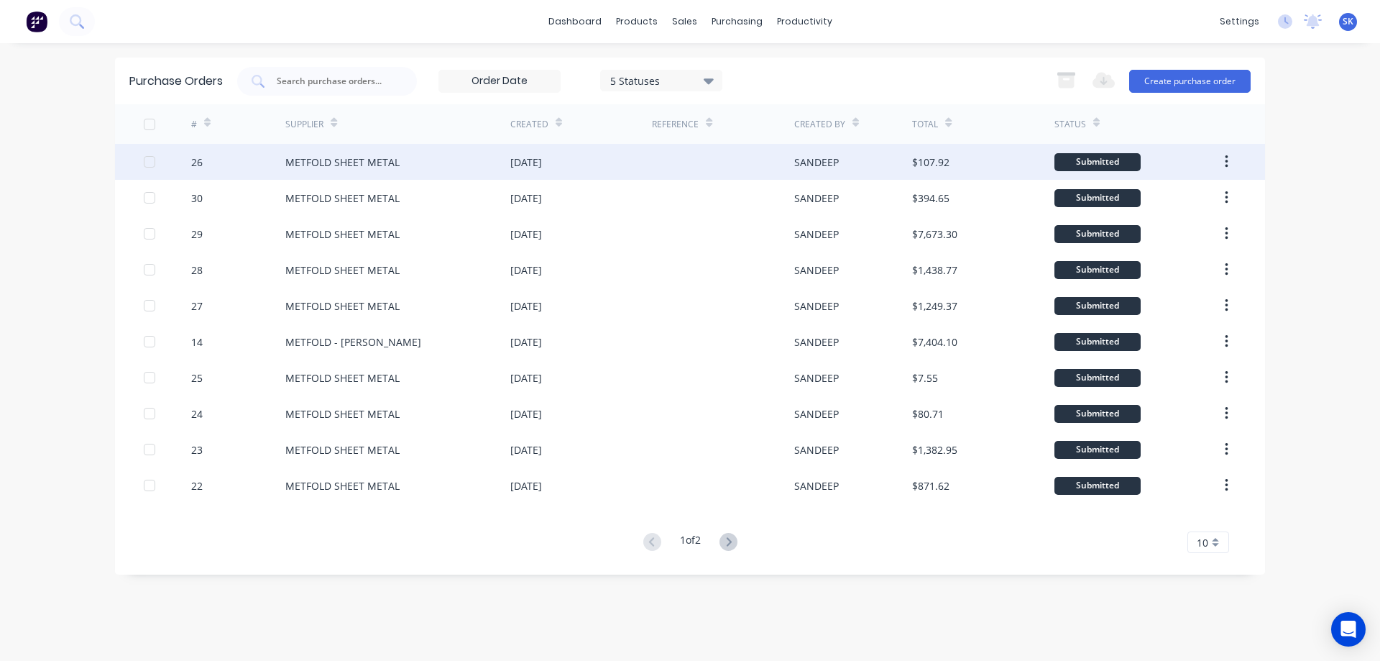
click at [638, 171] on div "[DATE]" at bounding box center [581, 162] width 142 height 36
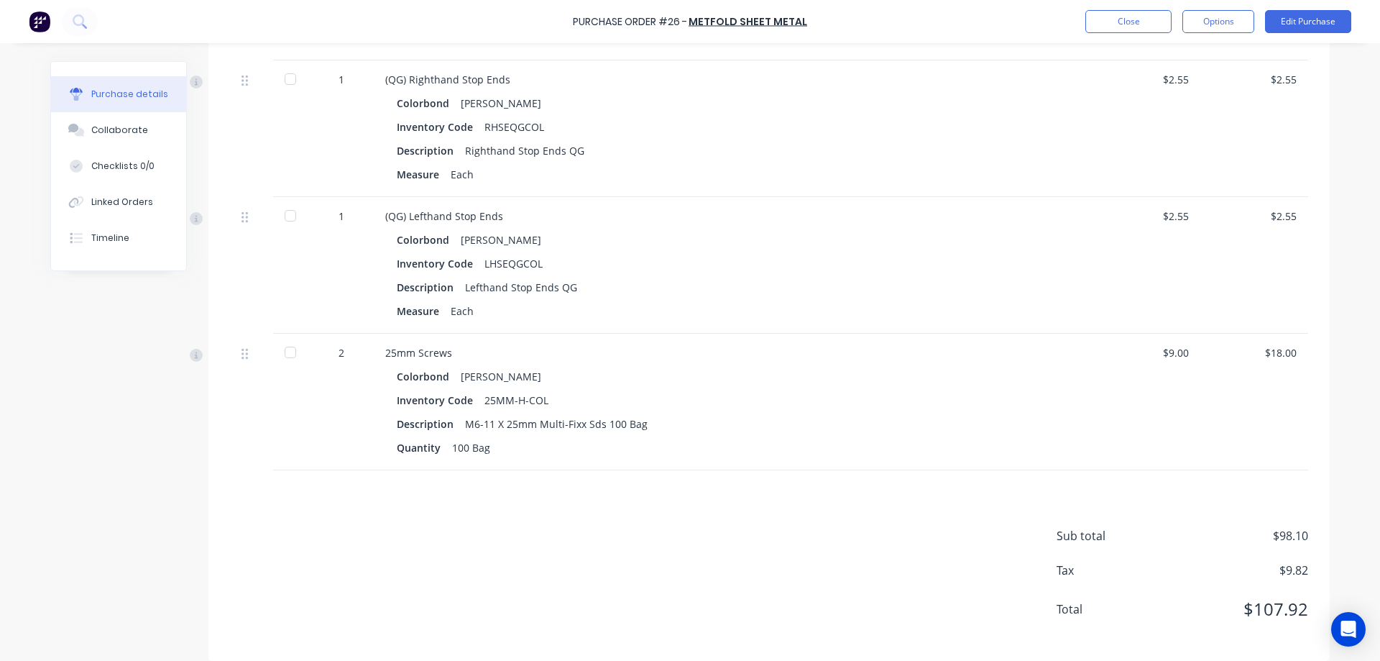
scroll to position [617, 0]
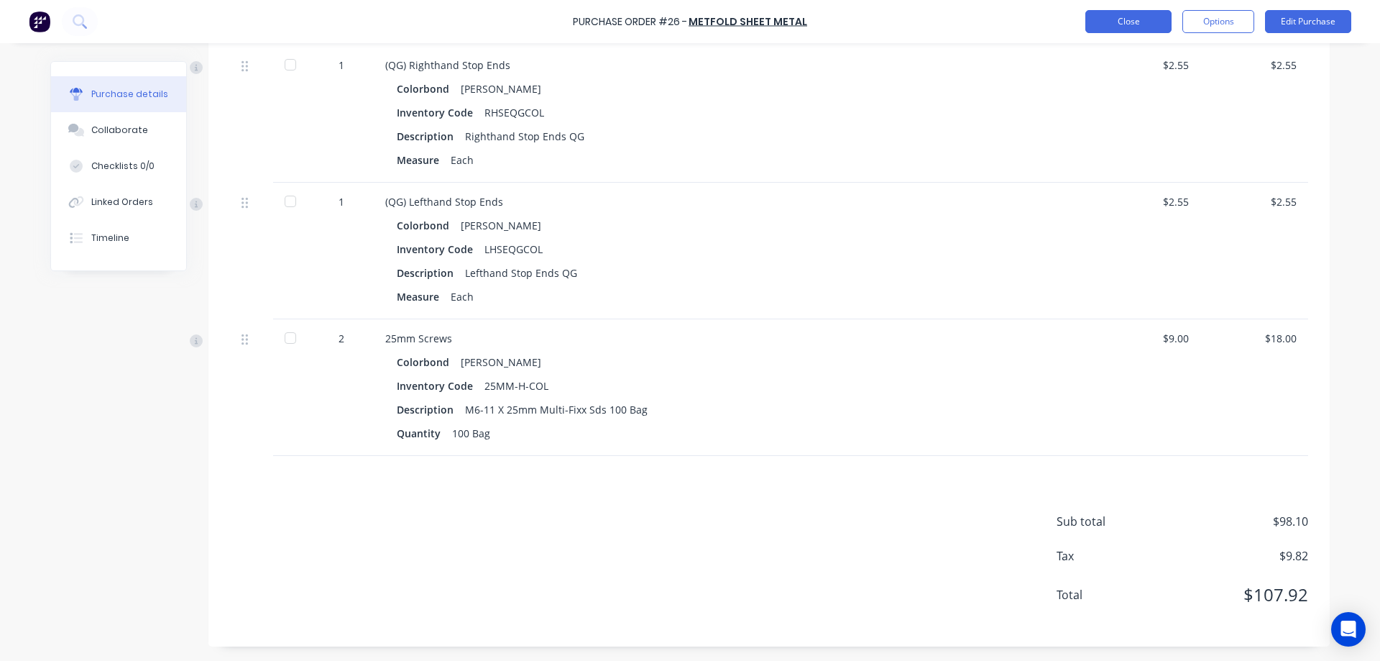
click at [1133, 29] on button "Close" at bounding box center [1128, 21] width 86 height 23
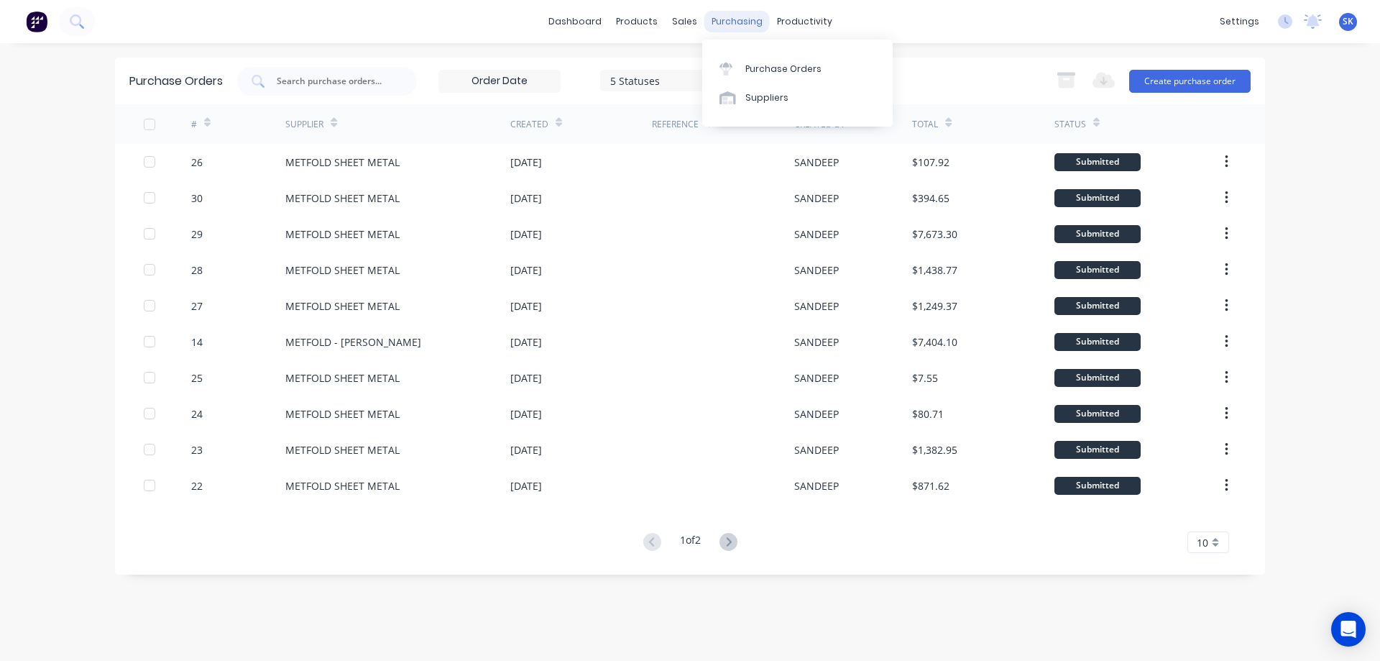
click at [726, 22] on div "purchasing" at bounding box center [736, 22] width 65 height 22
click at [750, 70] on div "Purchase Orders" at bounding box center [783, 69] width 76 height 13
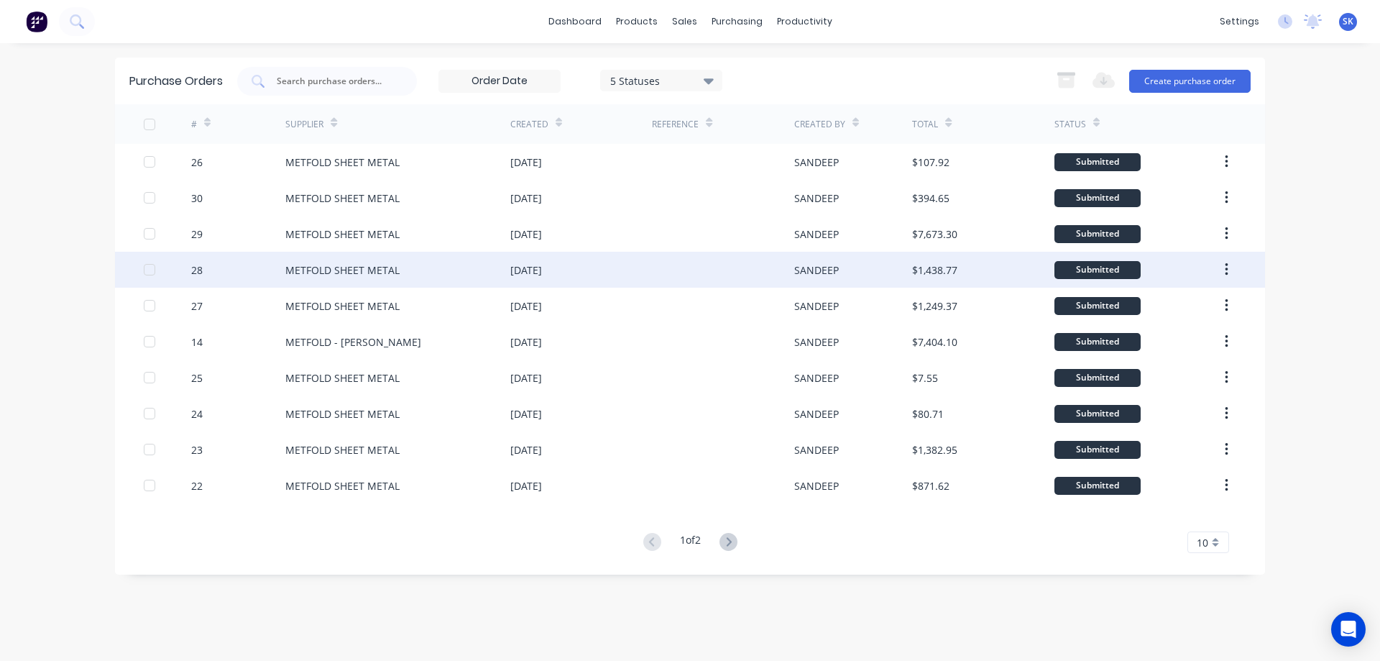
click at [768, 264] on div at bounding box center [723, 270] width 142 height 36
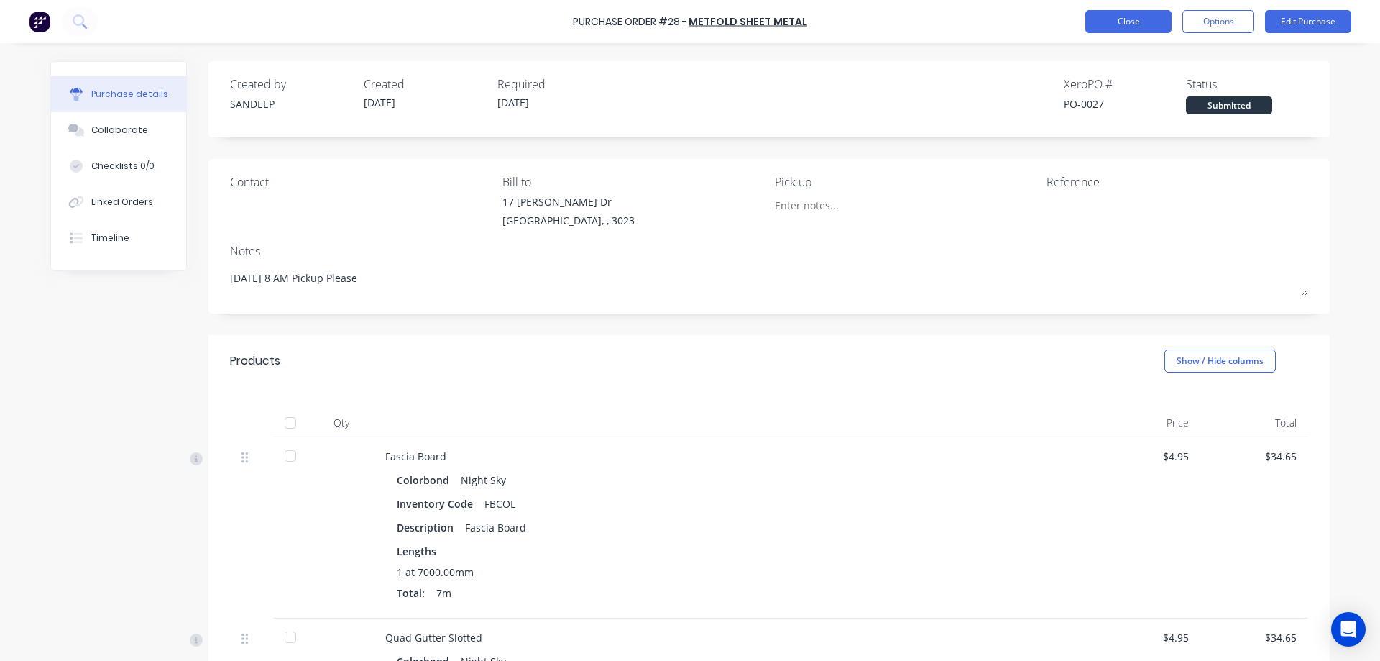
click at [1108, 29] on button "Close" at bounding box center [1128, 21] width 86 height 23
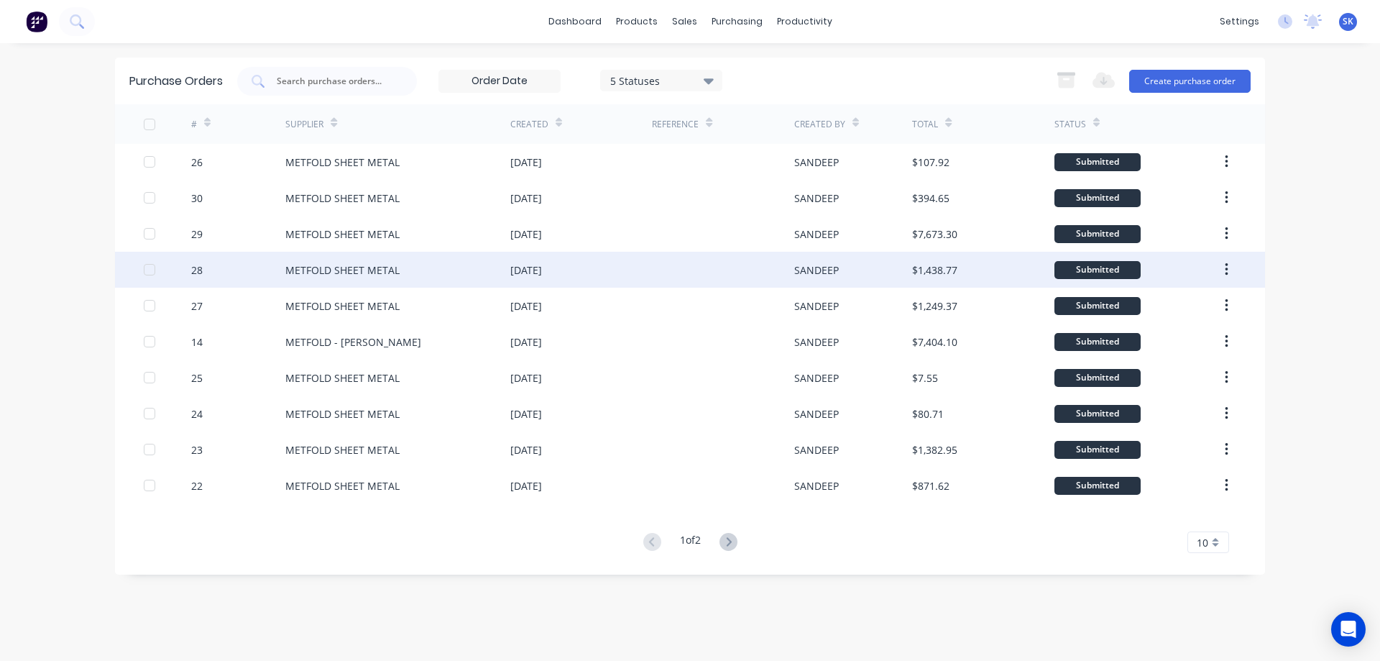
click at [401, 280] on div "METFOLD SHEET METAL" at bounding box center [397, 270] width 225 height 36
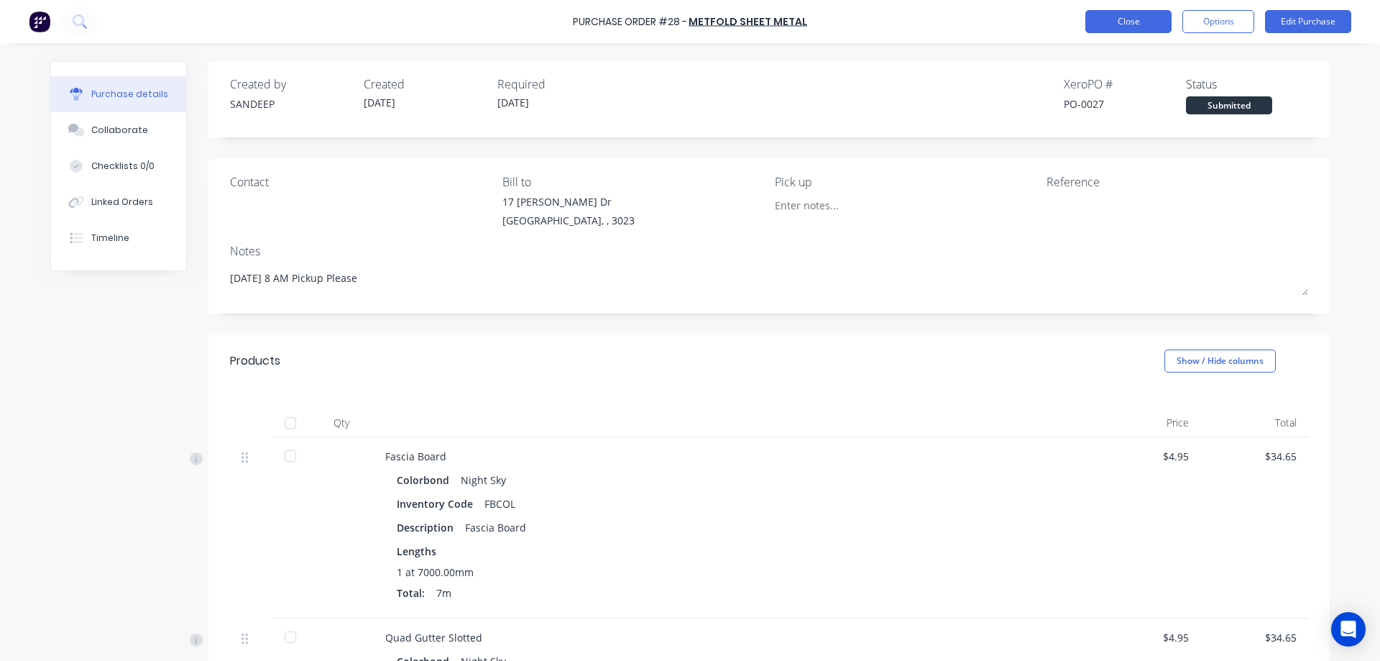
click at [1107, 26] on button "Close" at bounding box center [1128, 21] width 86 height 23
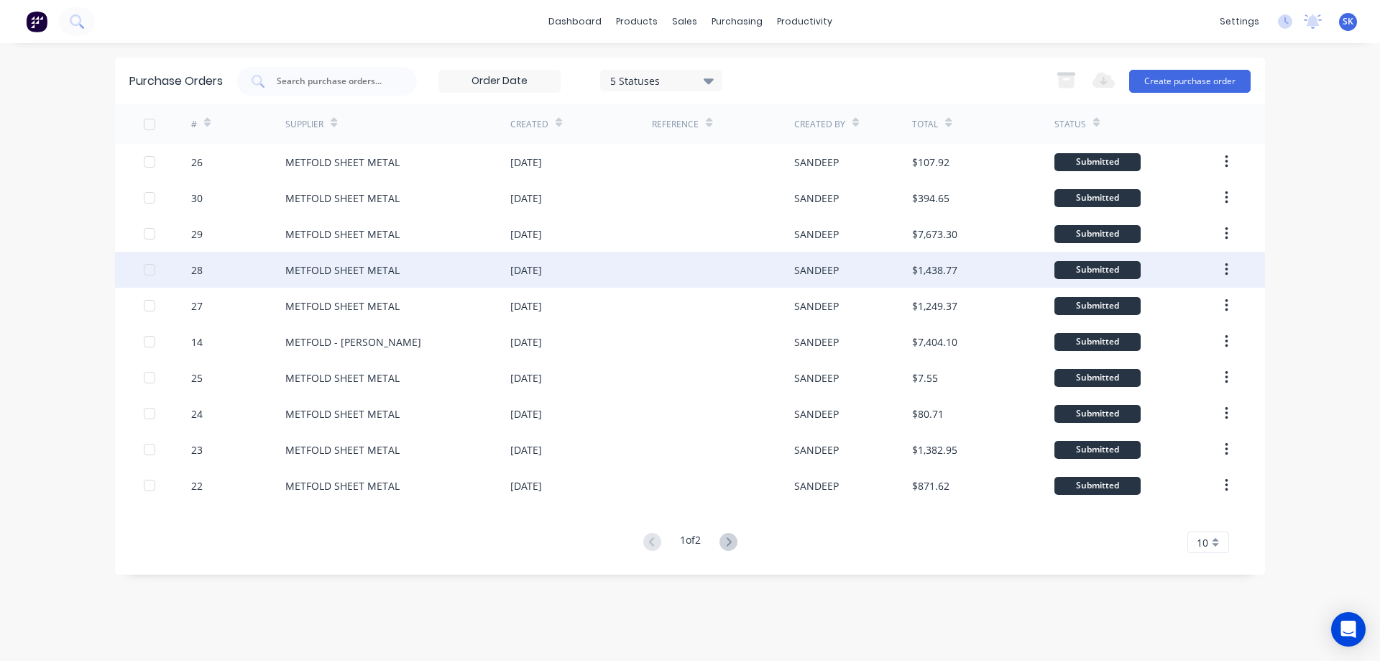
click at [542, 270] on div "[DATE]" at bounding box center [526, 269] width 32 height 15
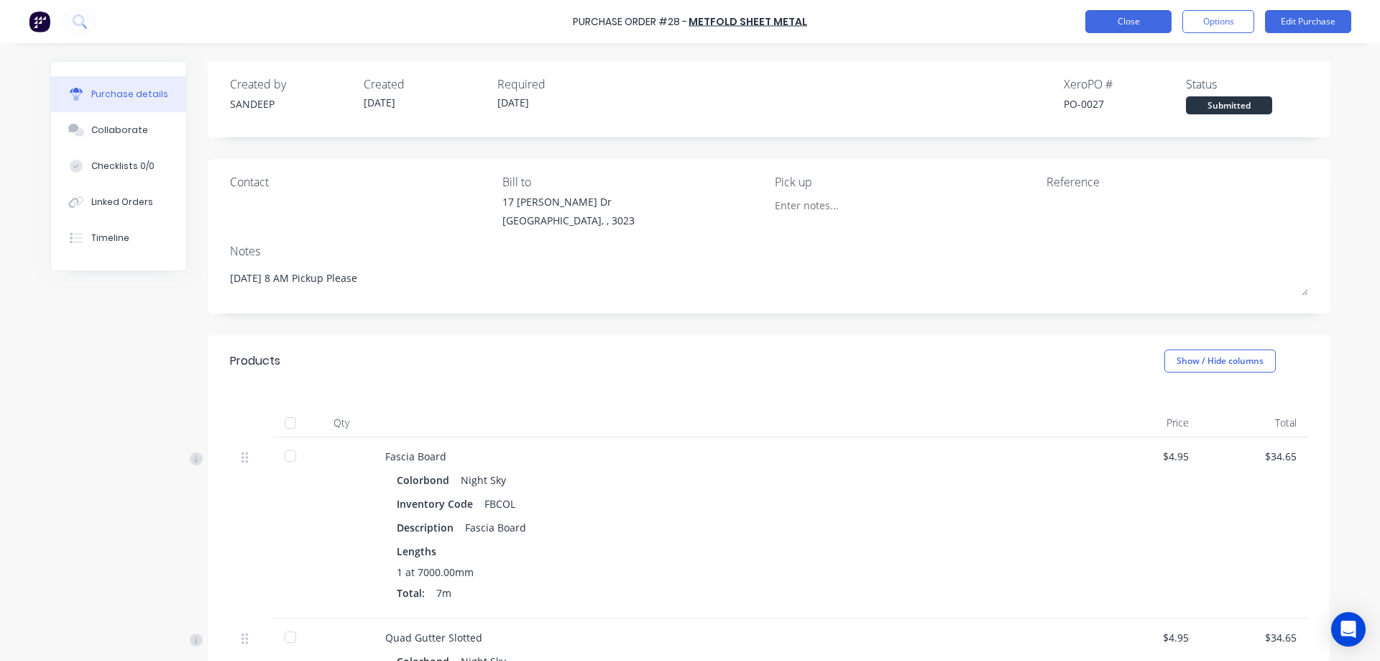
click at [1150, 27] on button "Close" at bounding box center [1128, 21] width 86 height 23
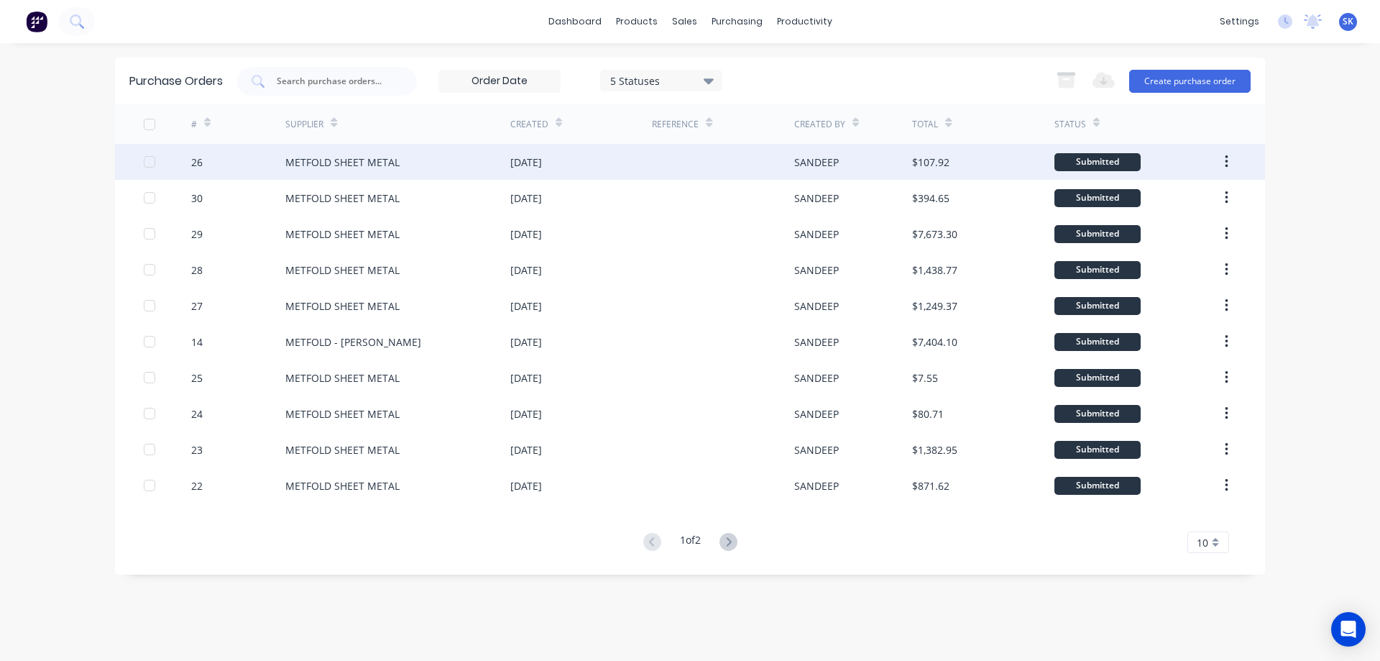
click at [390, 166] on div "METFOLD SHEET METAL" at bounding box center [342, 162] width 114 height 15
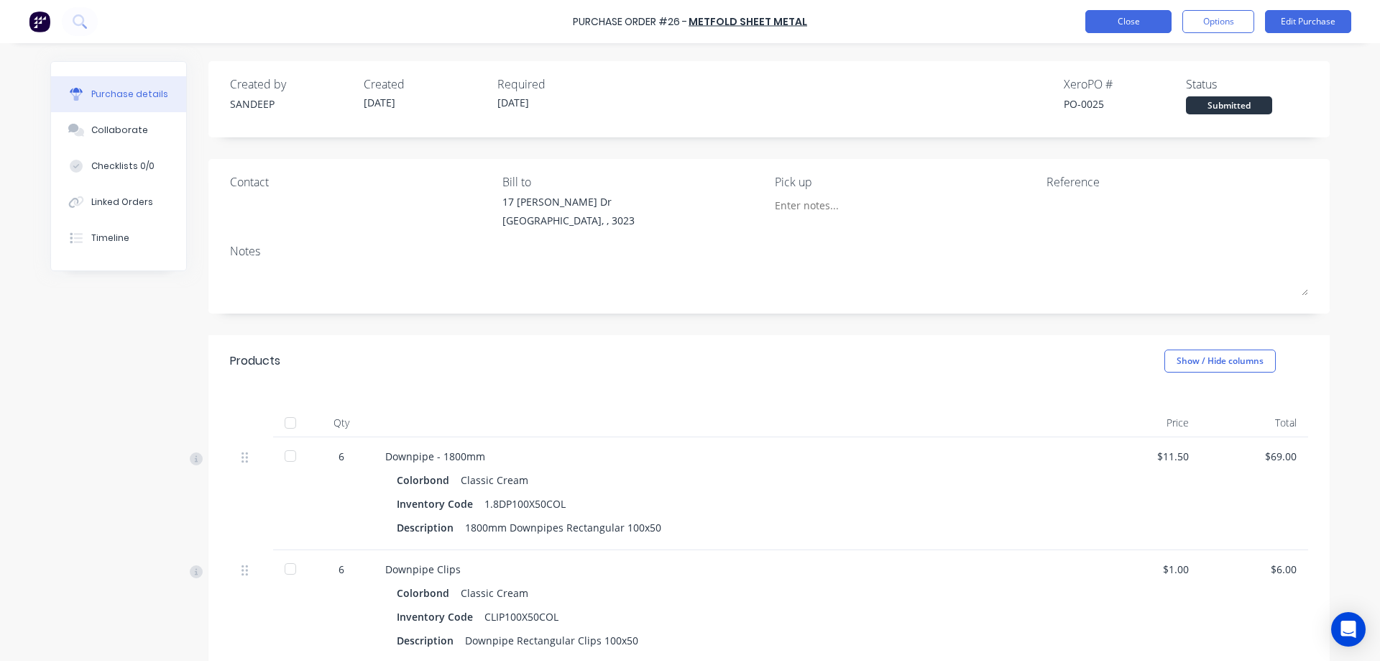
click at [1116, 24] on button "Close" at bounding box center [1128, 21] width 86 height 23
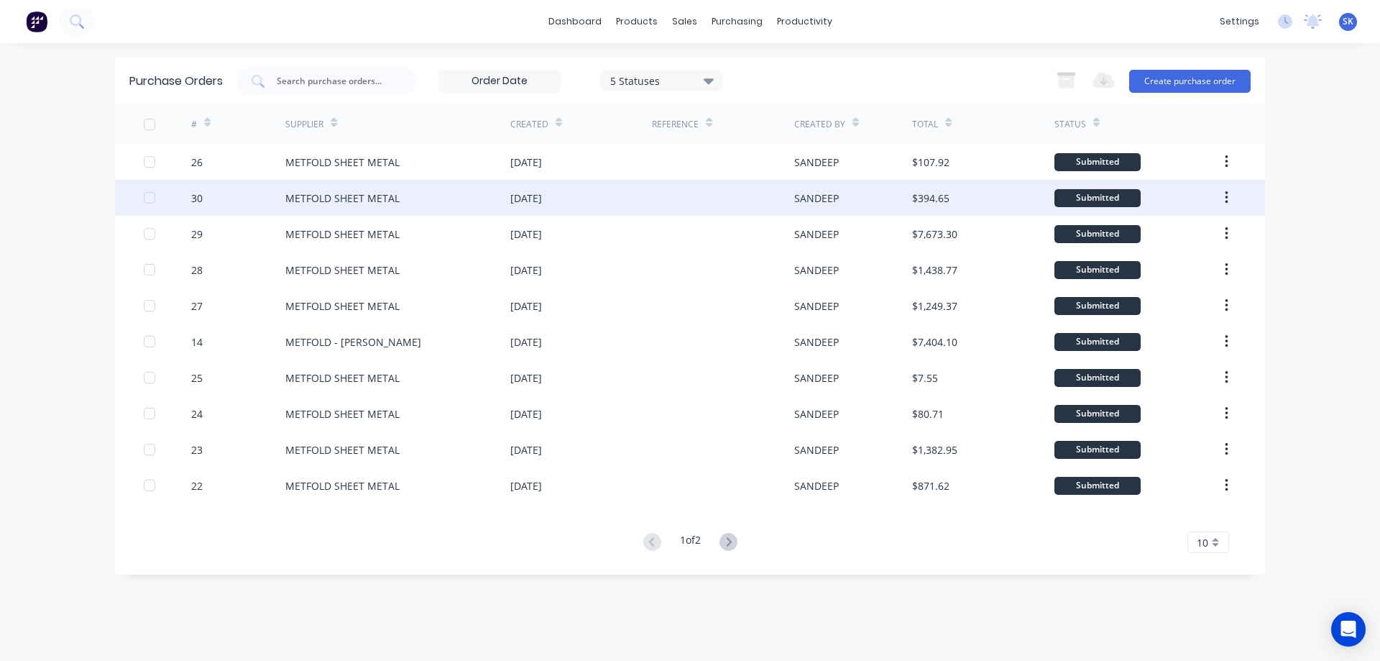
click at [577, 188] on div "[DATE]" at bounding box center [581, 198] width 142 height 36
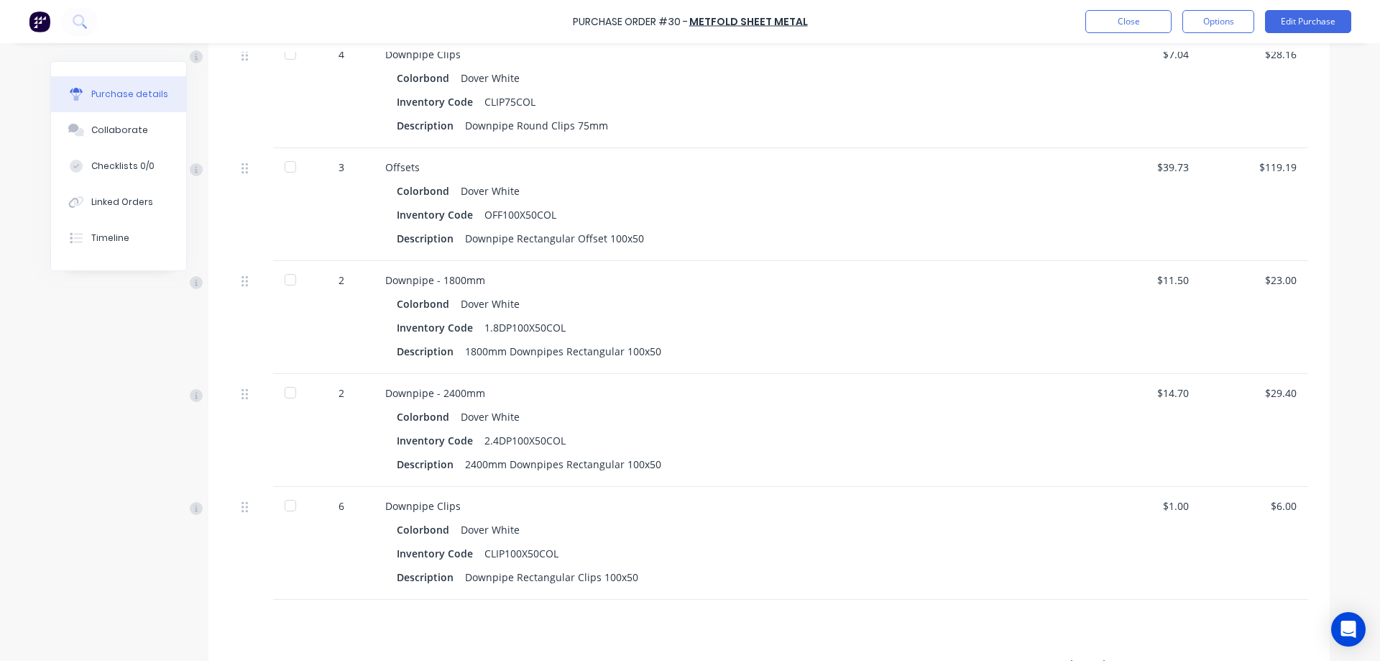
scroll to position [699, 0]
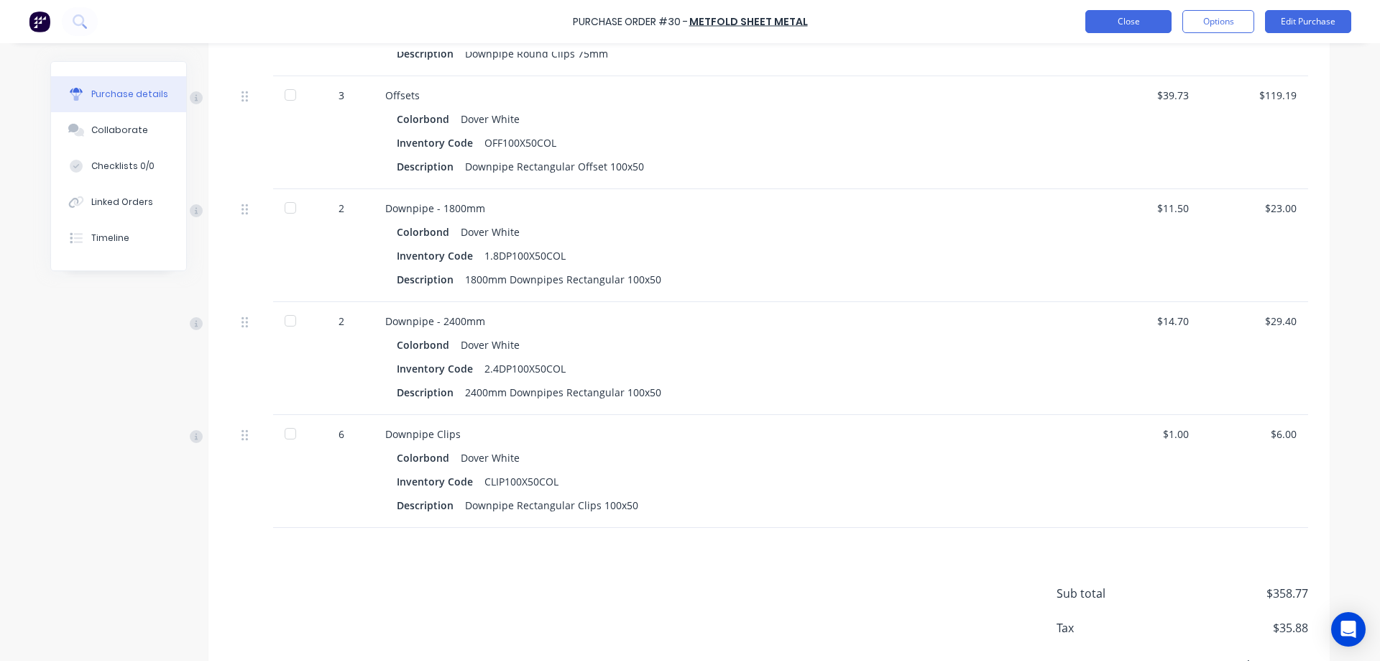
click at [1113, 20] on button "Close" at bounding box center [1128, 21] width 86 height 23
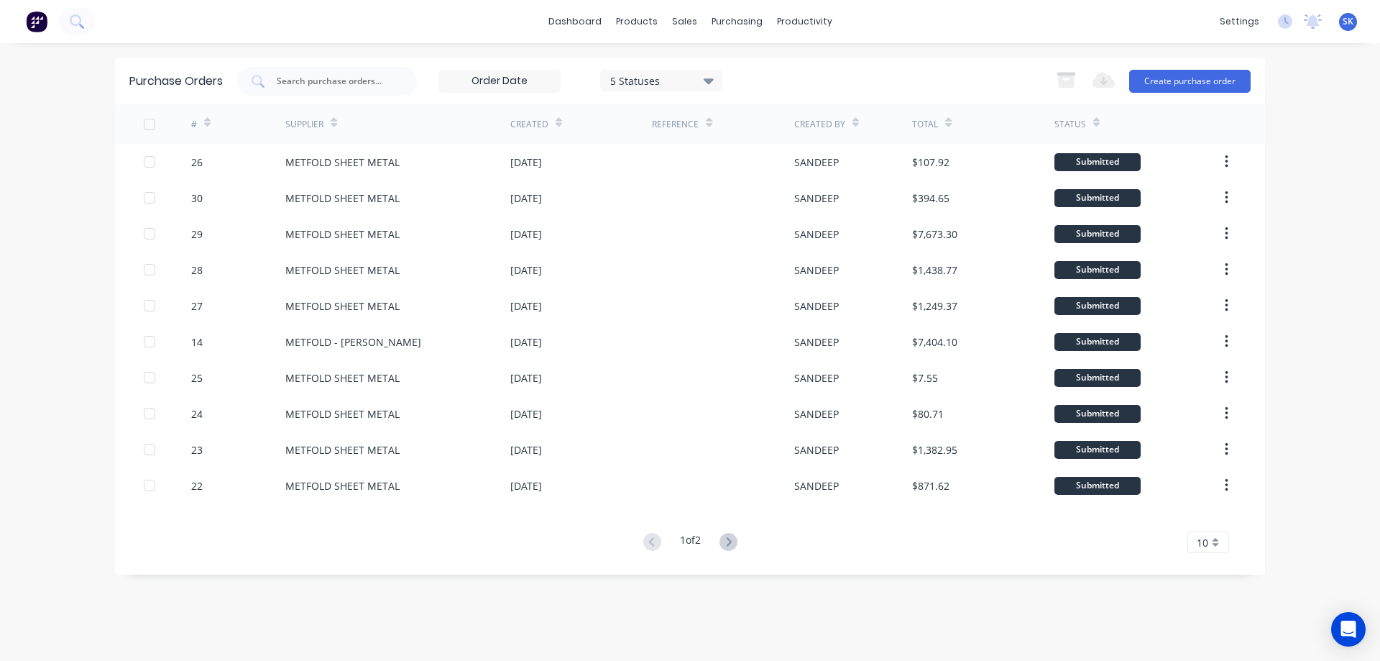
click at [37, 19] on img at bounding box center [37, 22] width 22 height 22
